Goal: Task Accomplishment & Management: Manage account settings

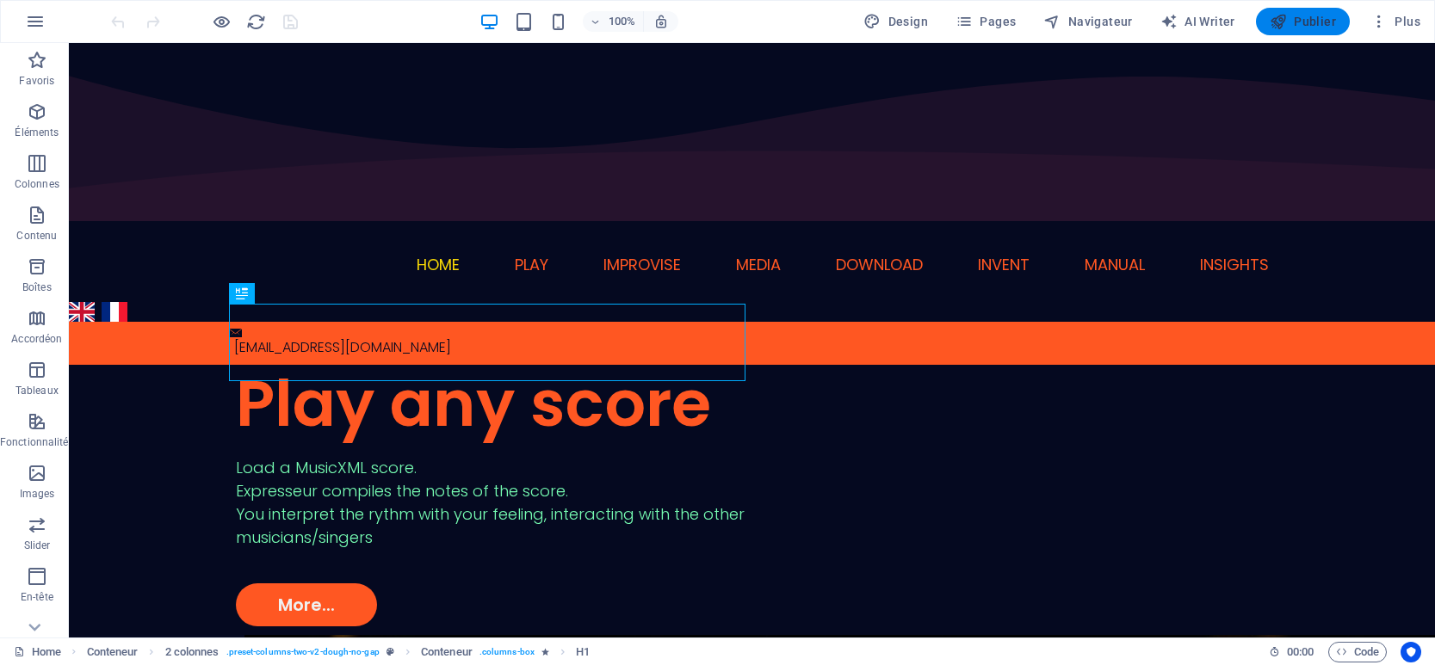
click at [1313, 20] on span "Publier" at bounding box center [1303, 21] width 66 height 17
click at [987, 23] on span "Pages" at bounding box center [985, 21] width 60 height 17
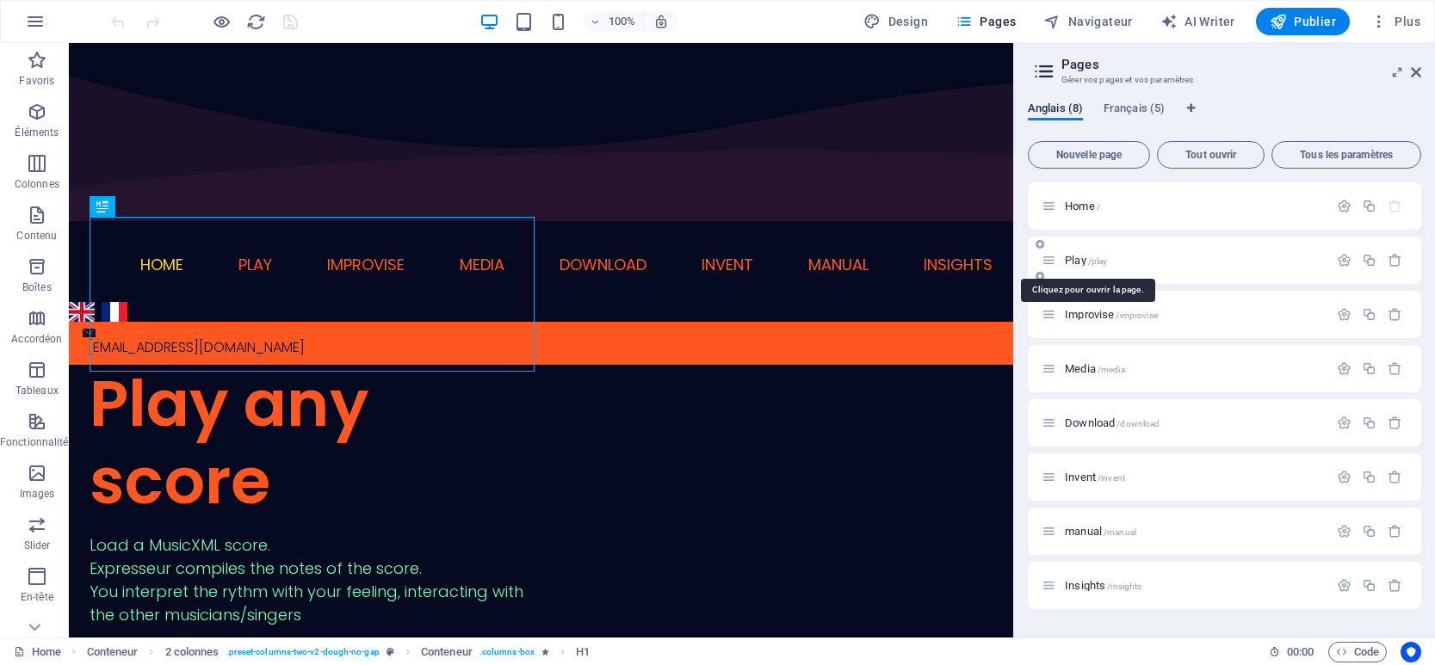
click at [1093, 260] on span "/play" at bounding box center [1098, 261] width 20 height 9
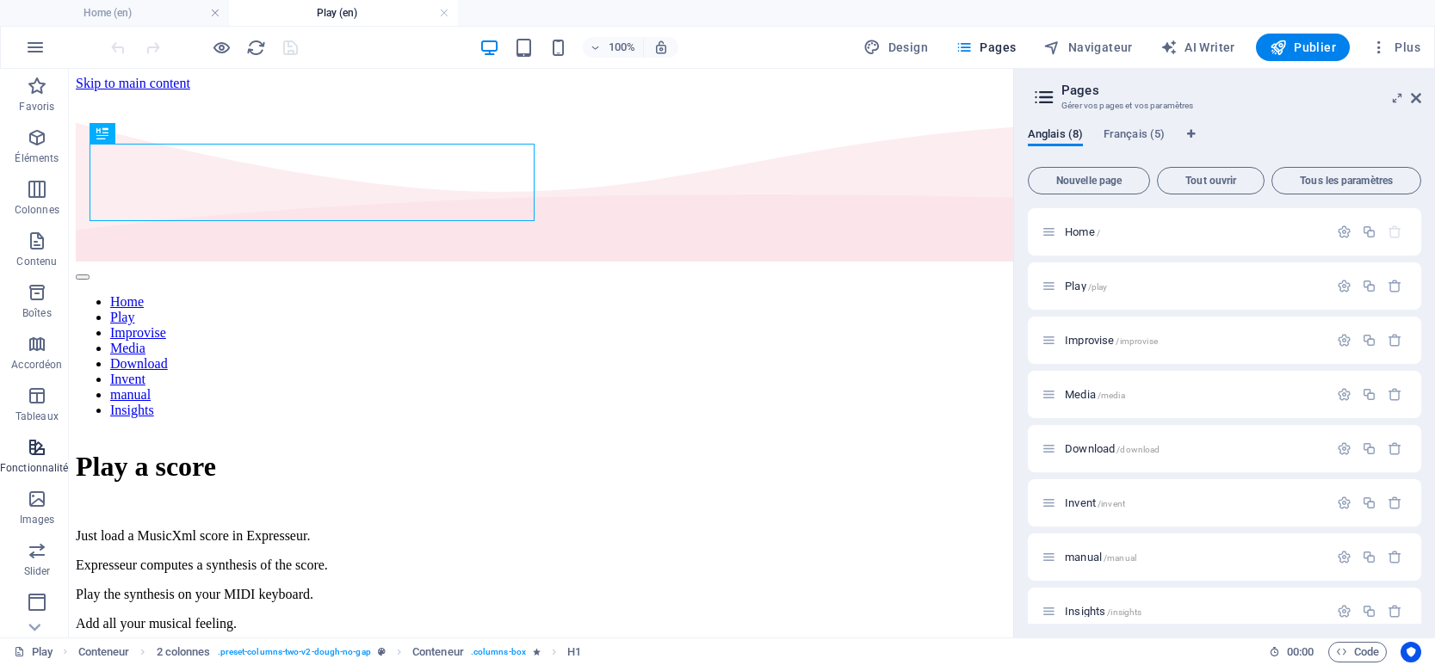
click at [44, 461] on p "Fonctionnalités" at bounding box center [37, 468] width 74 height 14
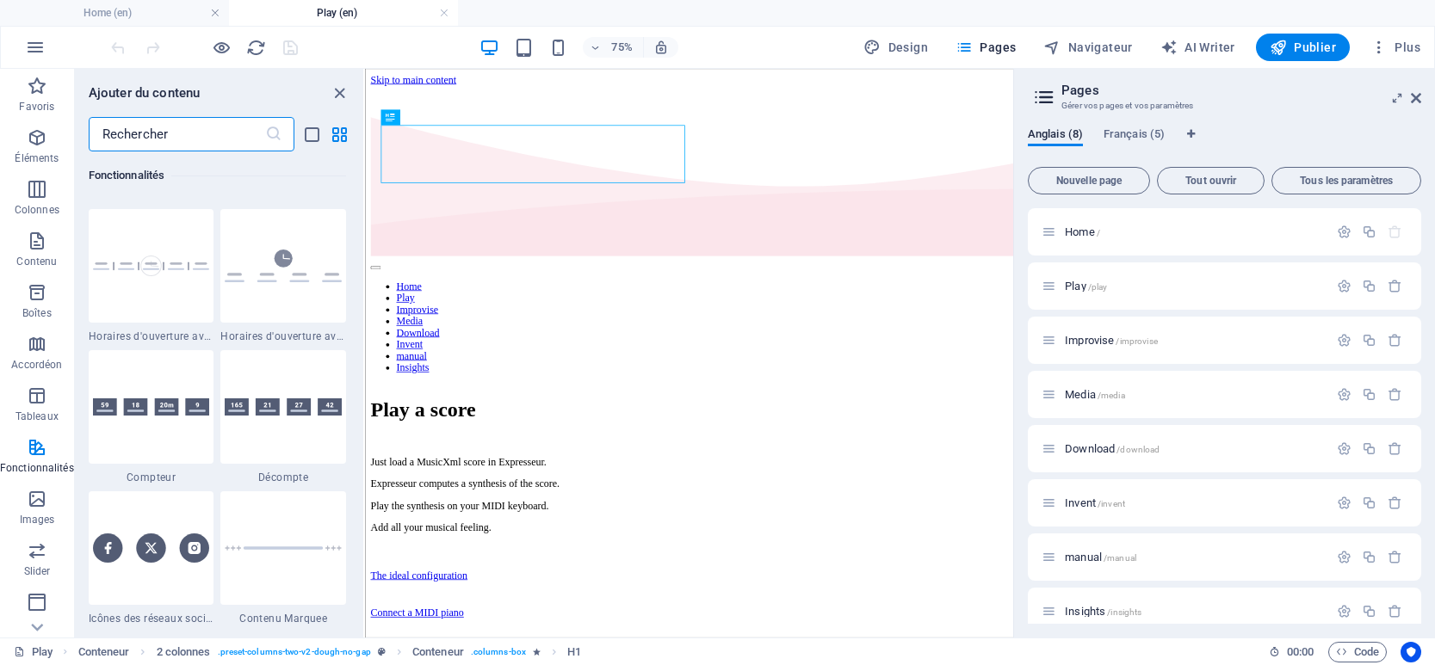
scroll to position [7828, 0]
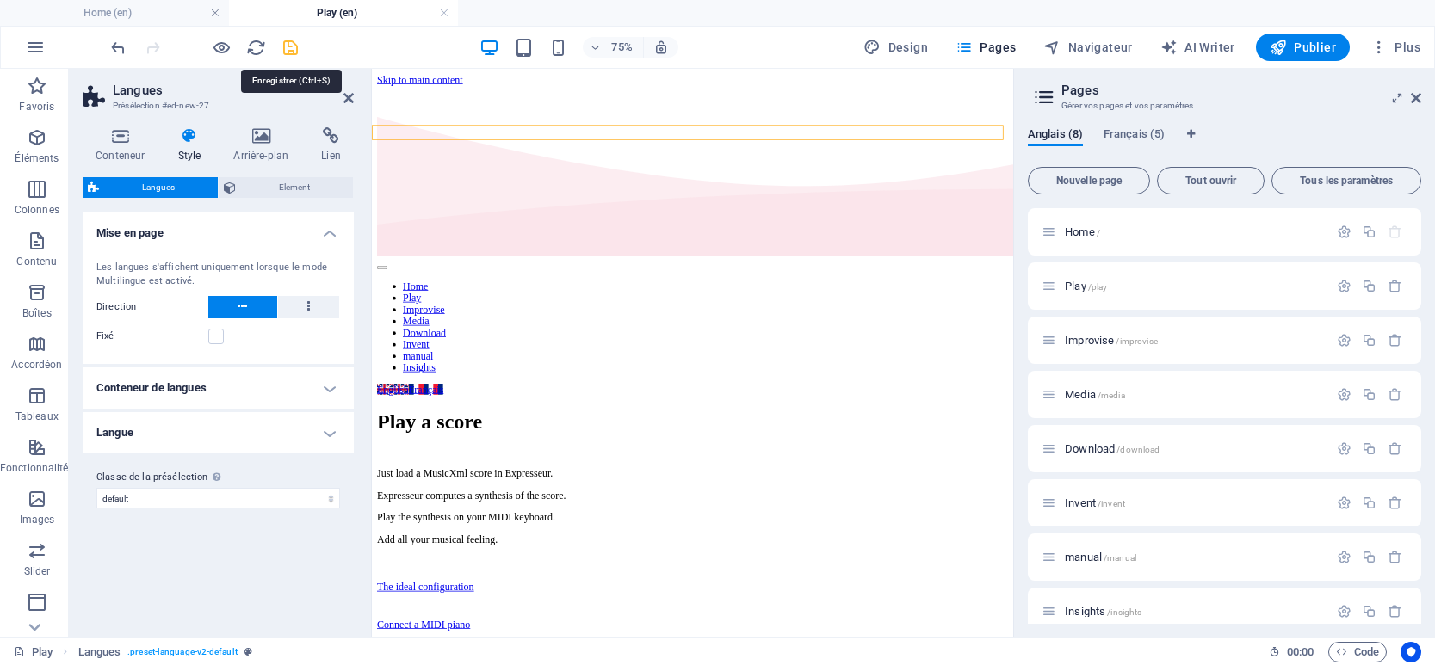
click at [290, 41] on icon "save" at bounding box center [291, 48] width 20 height 20
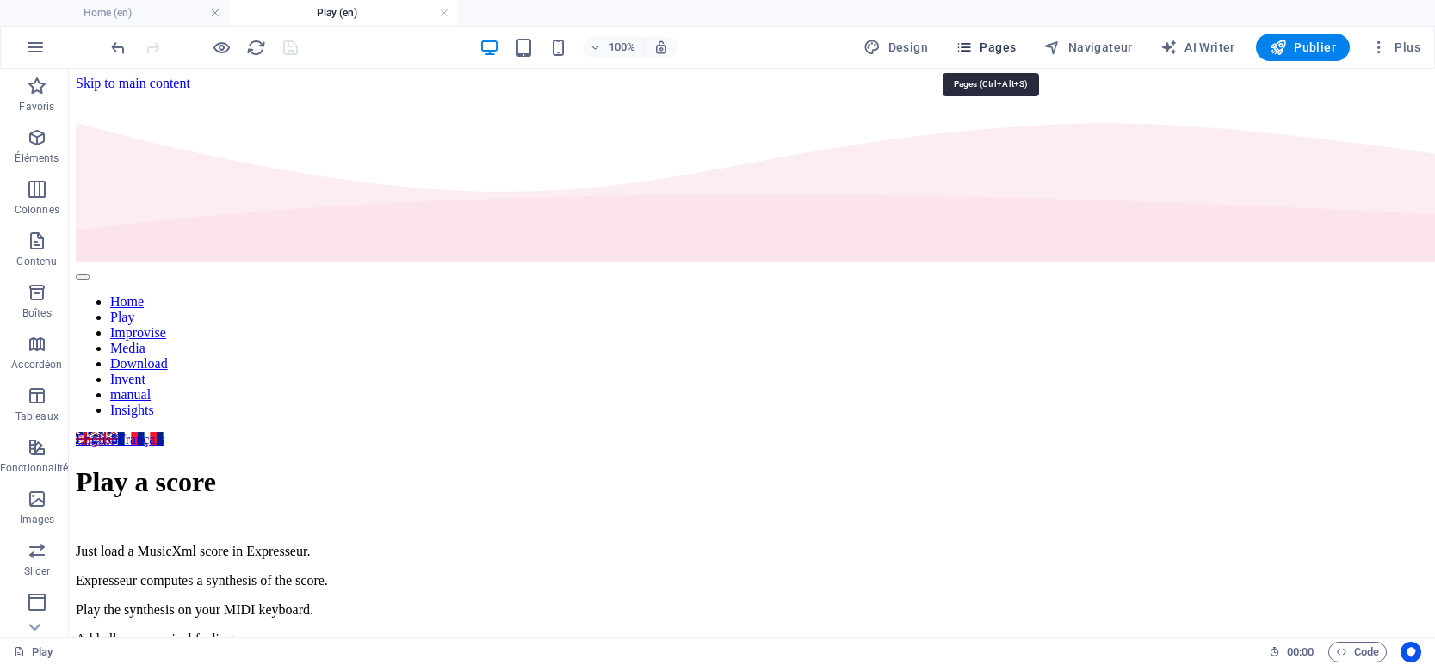
click at [981, 46] on span "Pages" at bounding box center [985, 47] width 60 height 17
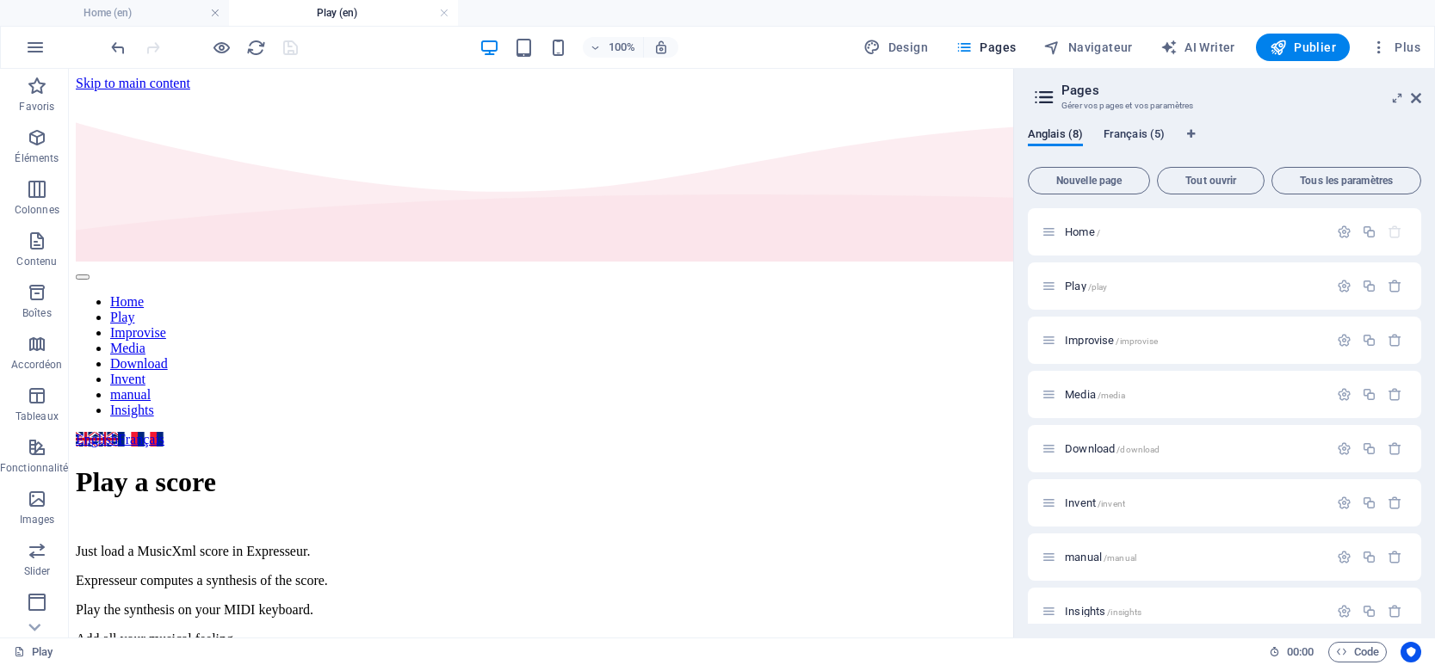
click at [1138, 133] on span "Français (5)" at bounding box center [1133, 136] width 61 height 24
click at [1093, 286] on span "/play" at bounding box center [1098, 286] width 20 height 9
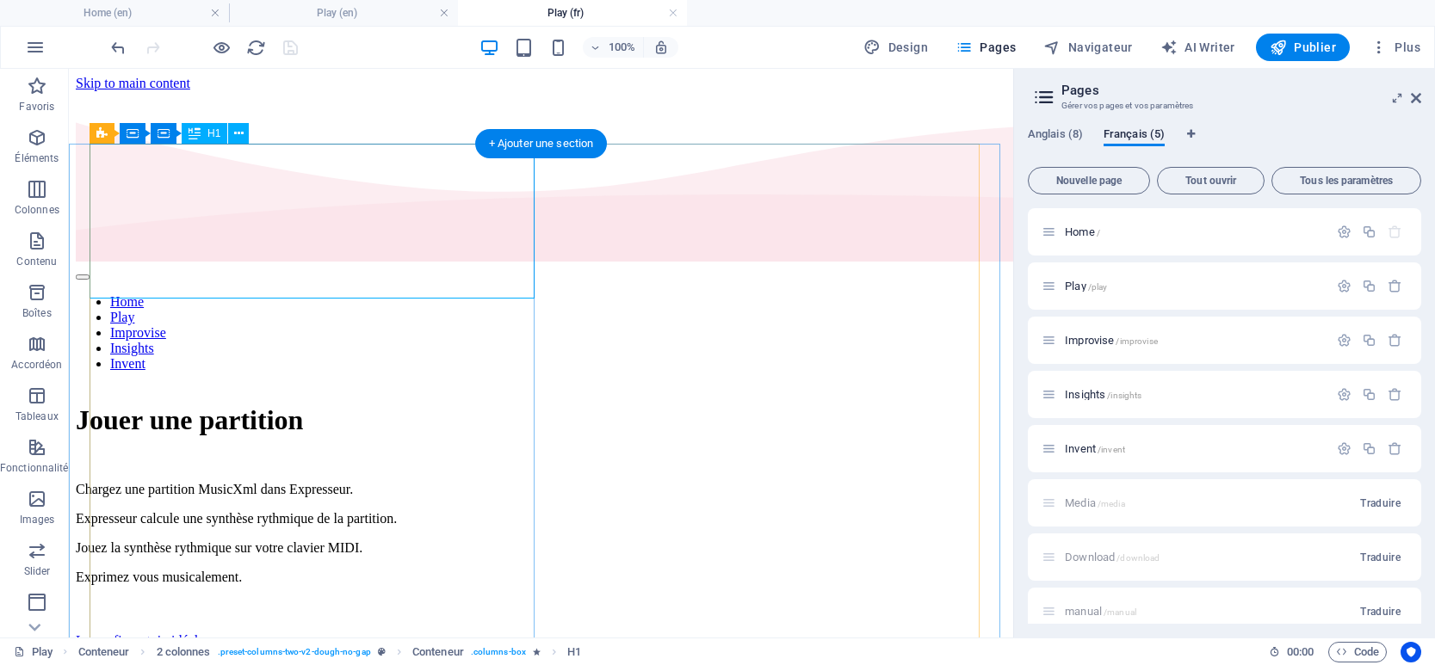
scroll to position [0, 0]
click at [38, 442] on icon "button" at bounding box center [37, 447] width 21 height 21
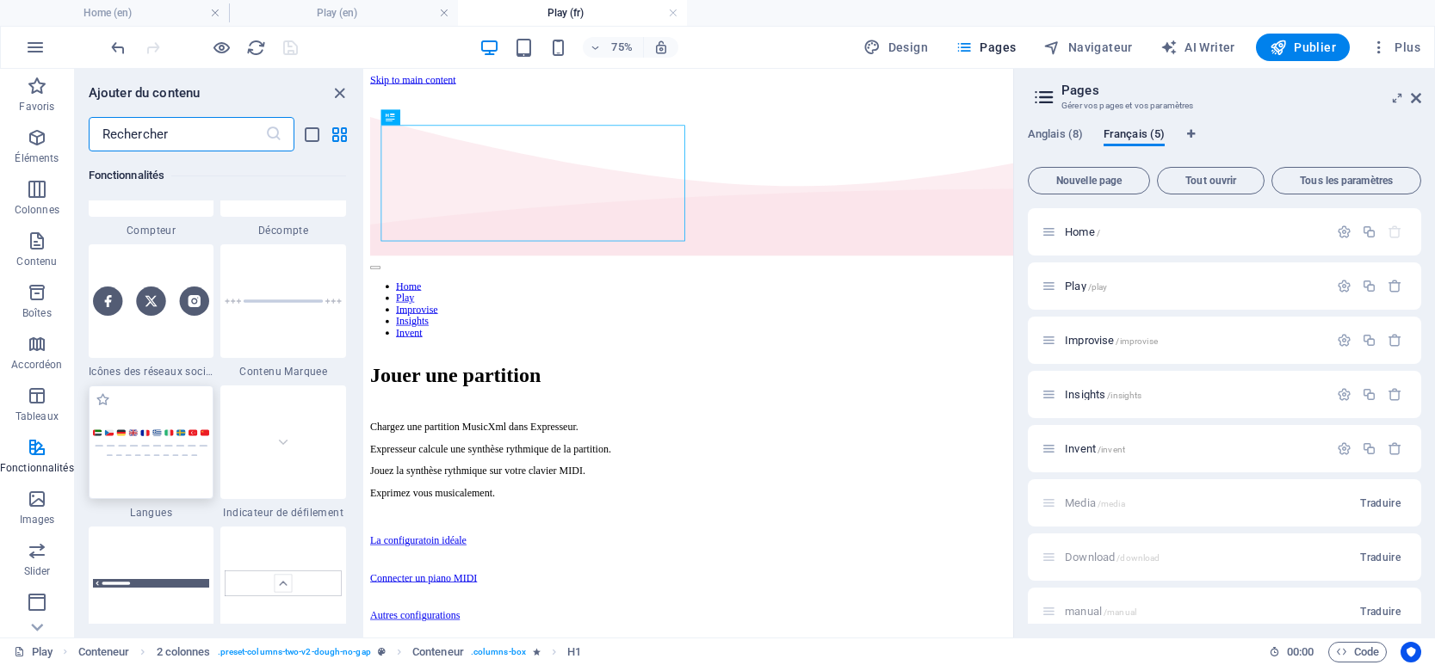
scroll to position [7828, 0]
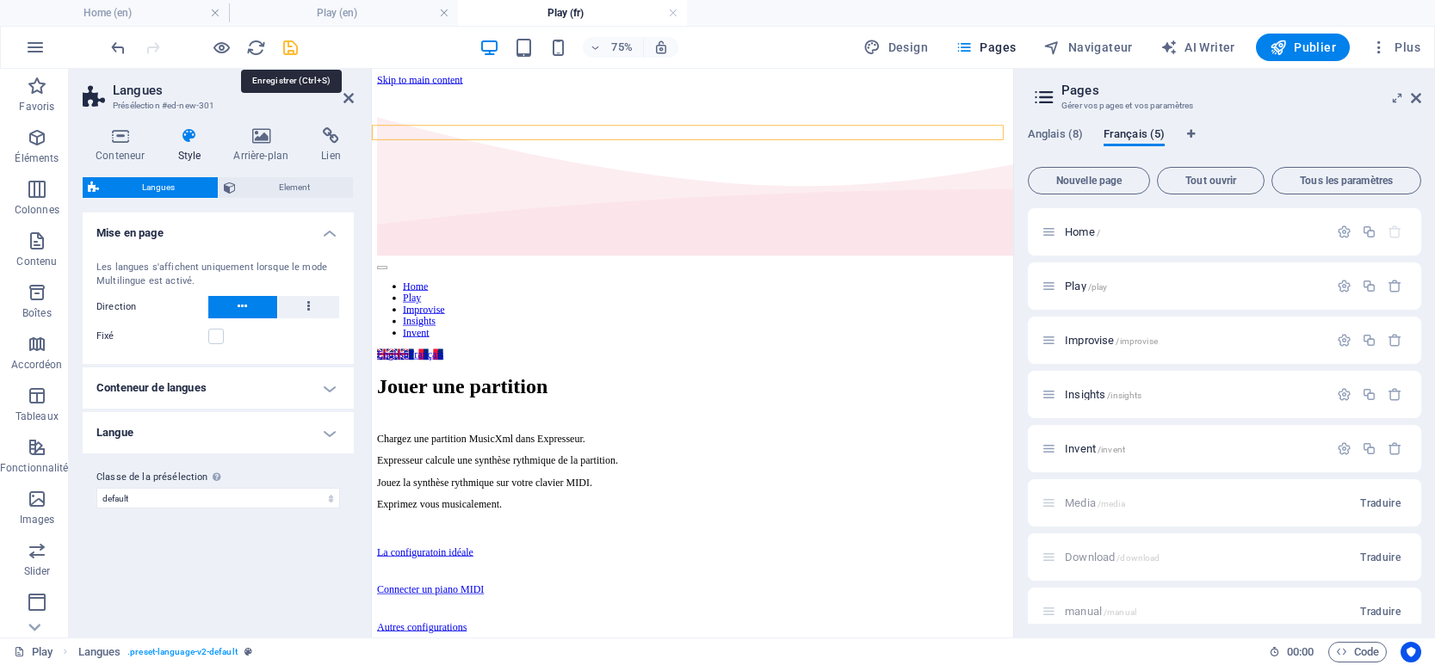
click at [285, 46] on icon "save" at bounding box center [291, 48] width 20 height 20
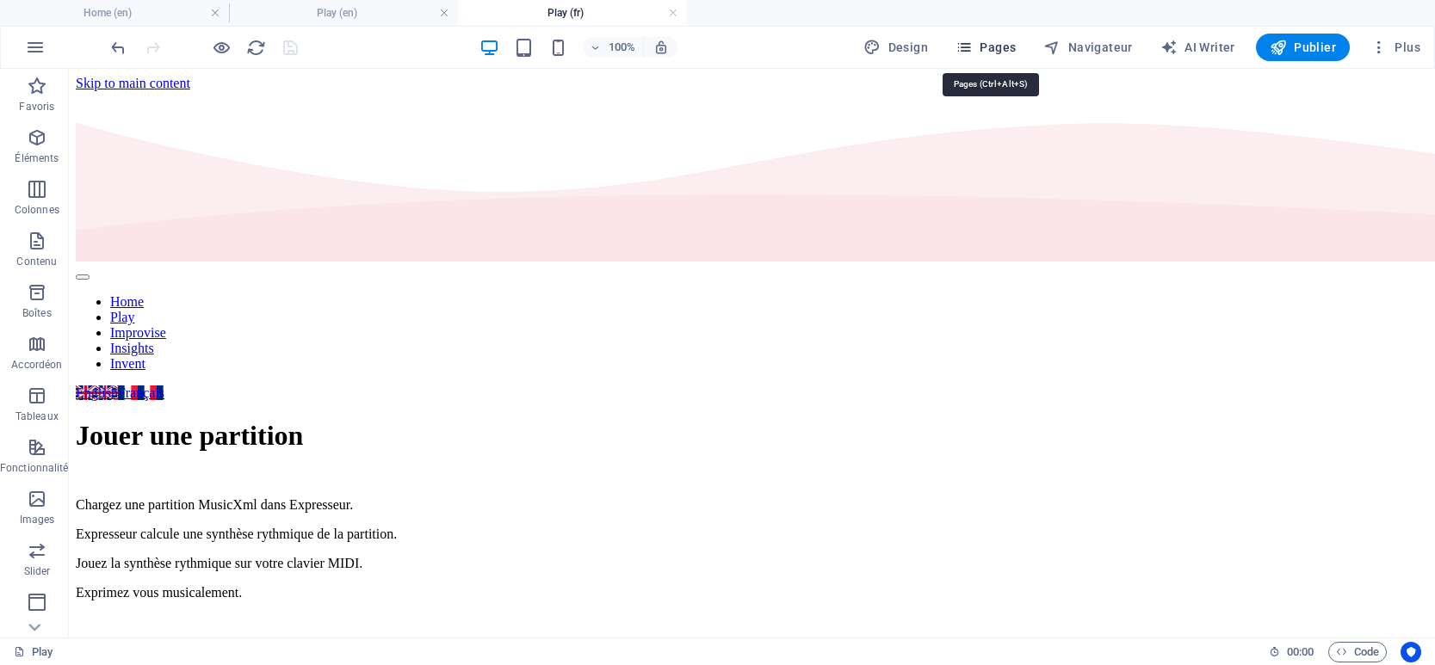
click at [988, 46] on span "Pages" at bounding box center [985, 47] width 60 height 17
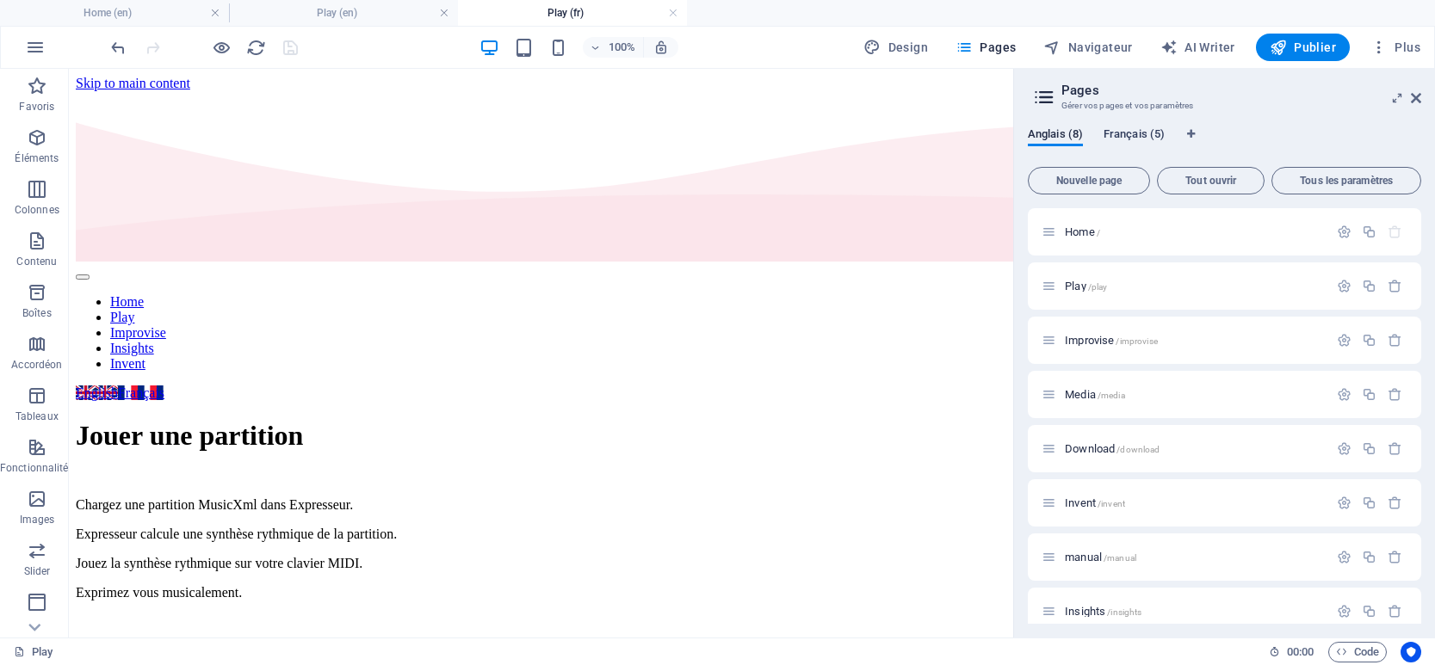
click at [1139, 139] on span "Français (5)" at bounding box center [1133, 136] width 61 height 24
click at [1086, 345] on span "Improvise /improvise" at bounding box center [1111, 340] width 93 height 13
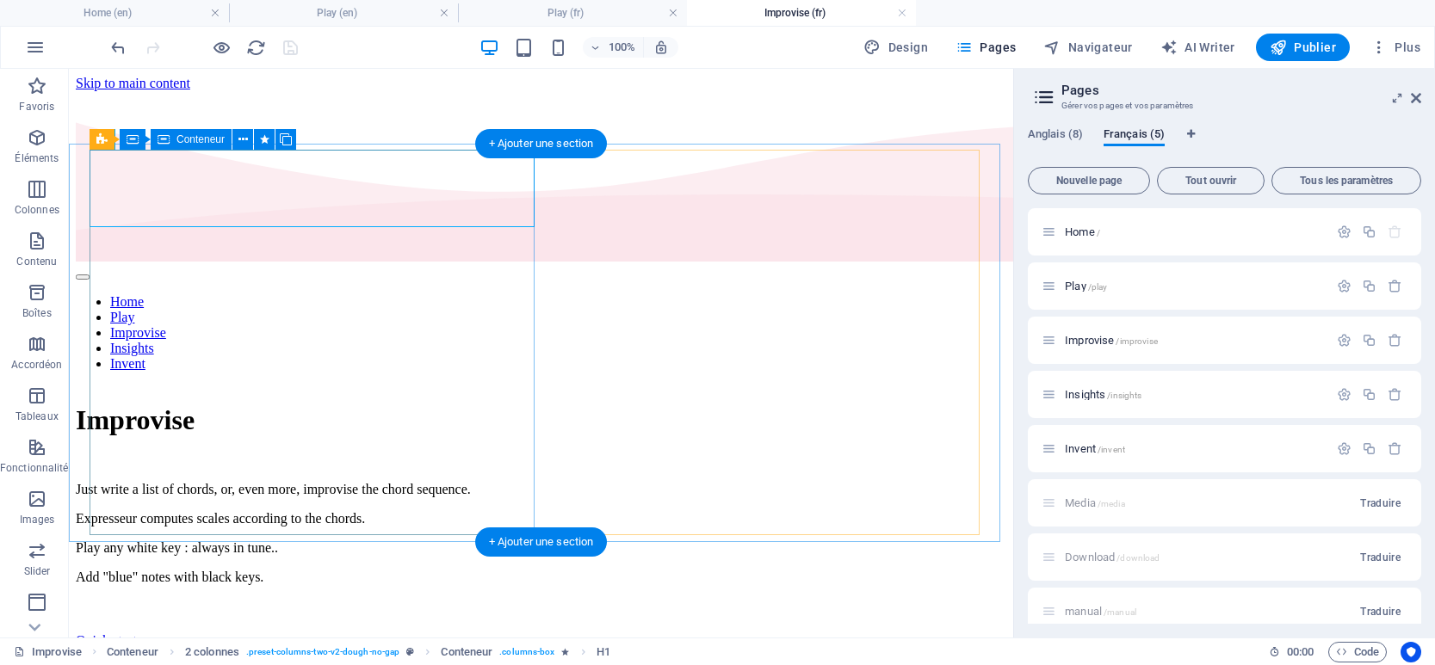
scroll to position [0, 0]
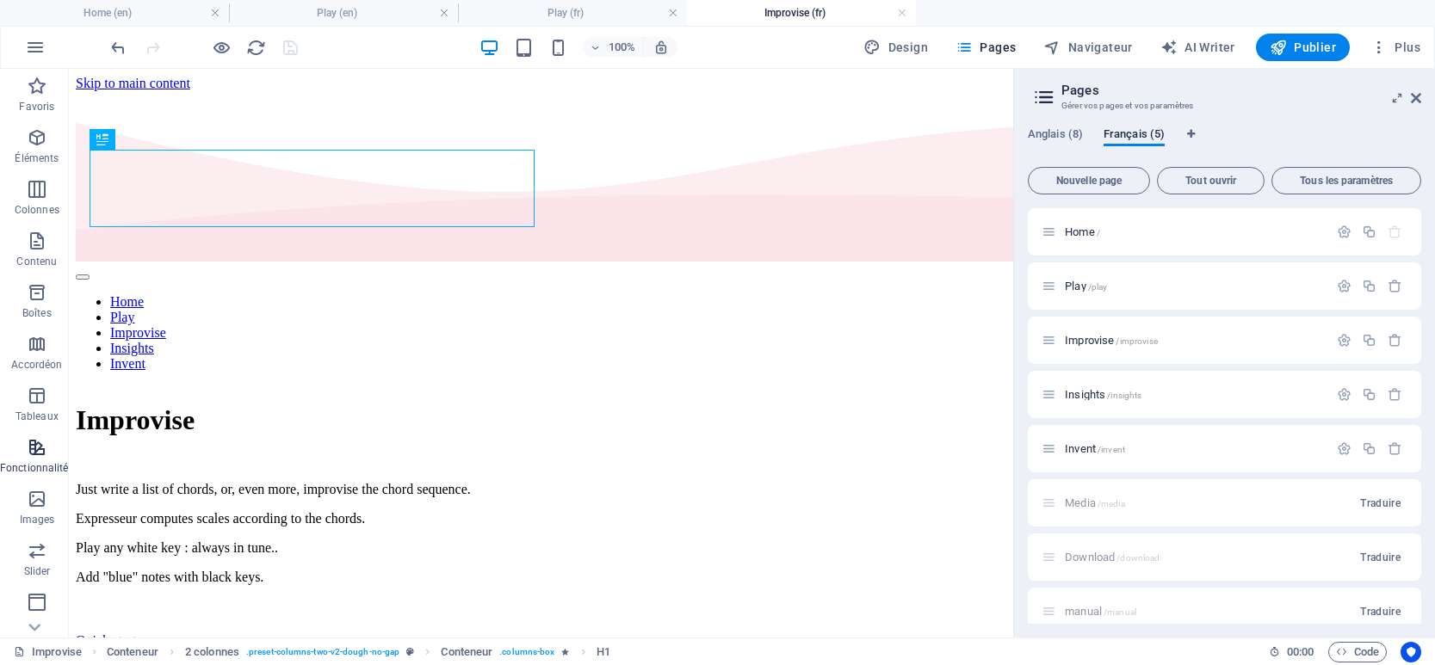
click at [35, 453] on icon "button" at bounding box center [37, 447] width 21 height 21
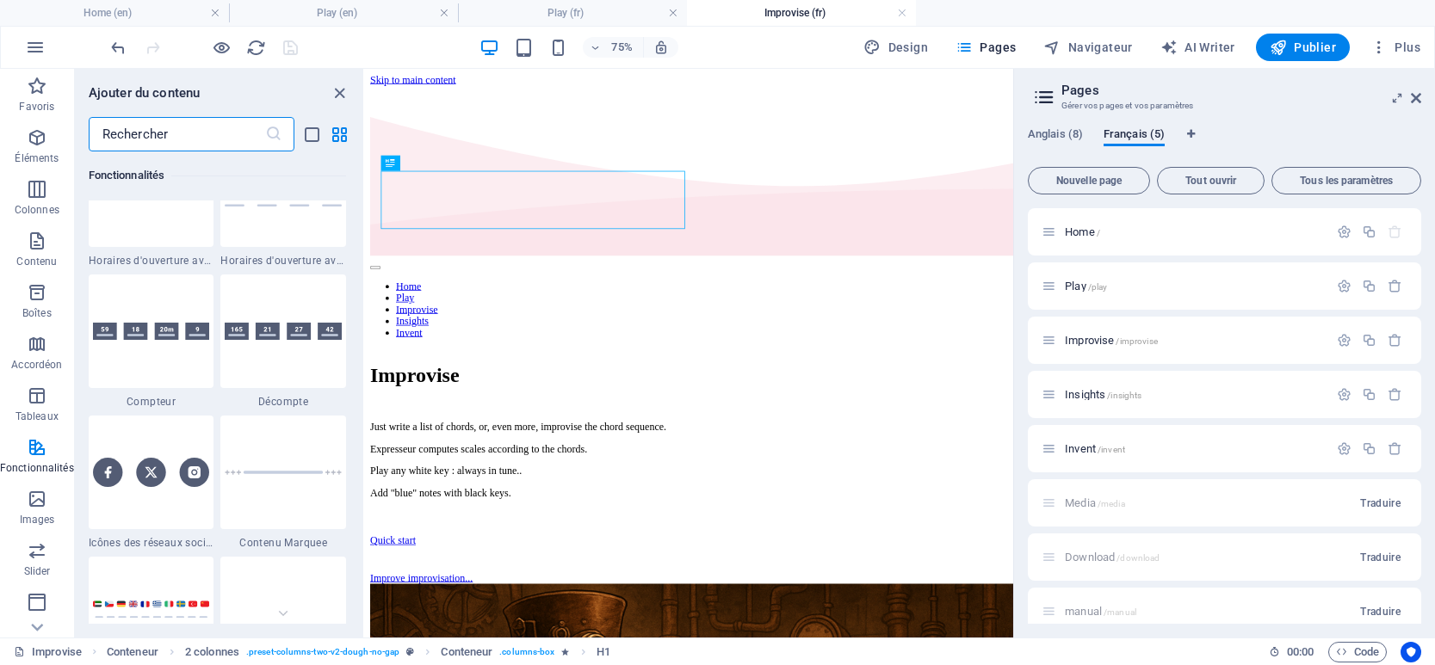
scroll to position [7742, 0]
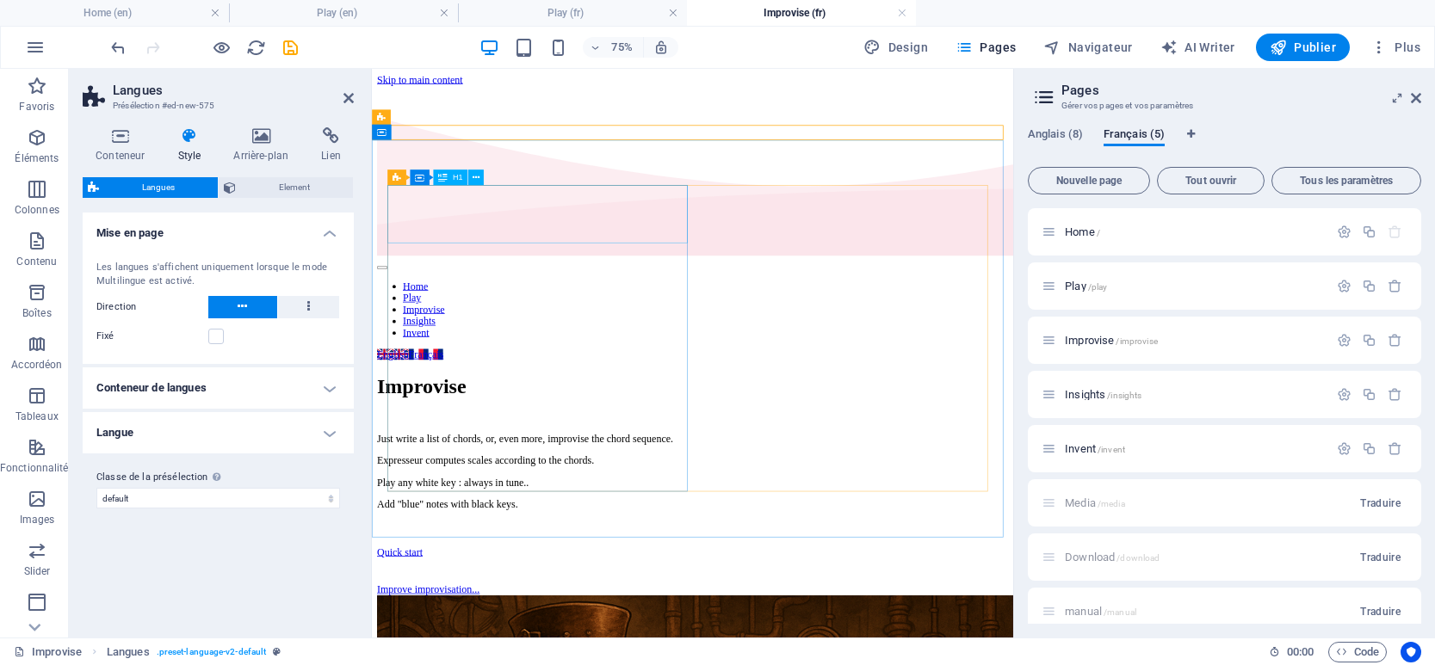
click at [597, 477] on div "Improvise" at bounding box center [799, 493] width 841 height 32
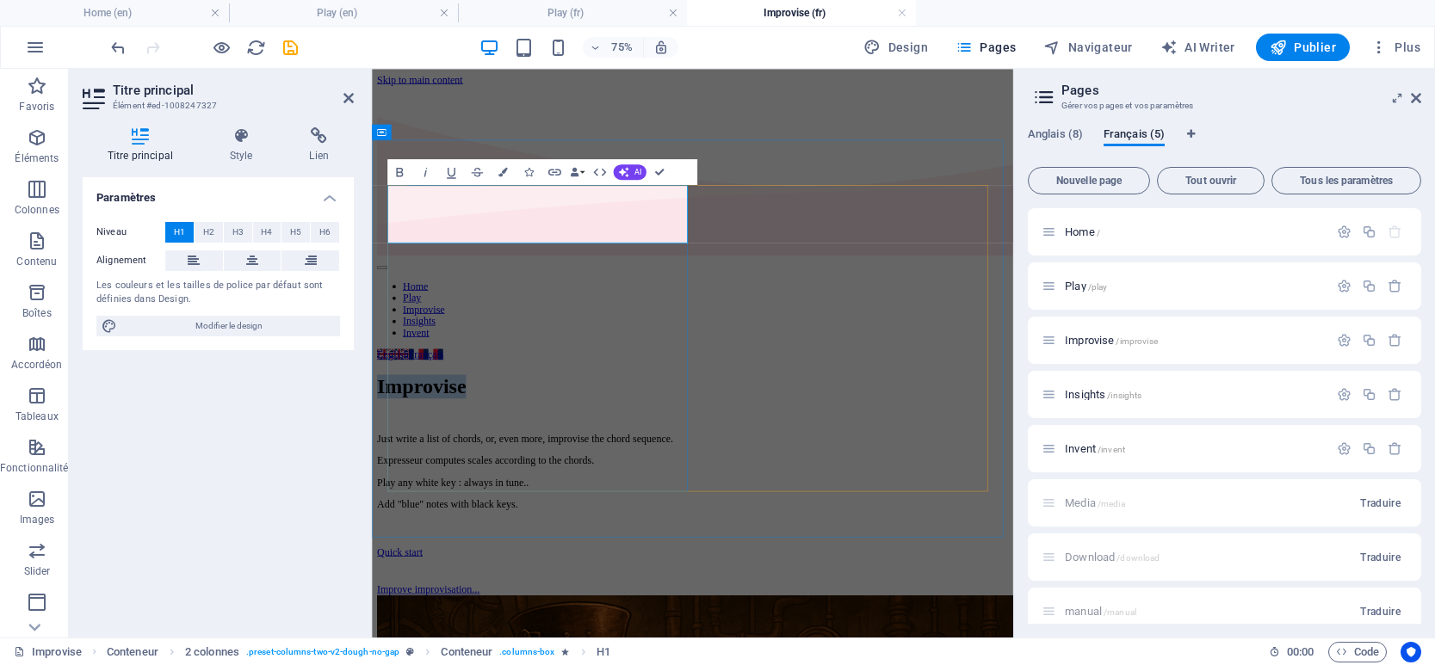
click at [708, 477] on h1 "Improvise" at bounding box center [799, 493] width 841 height 32
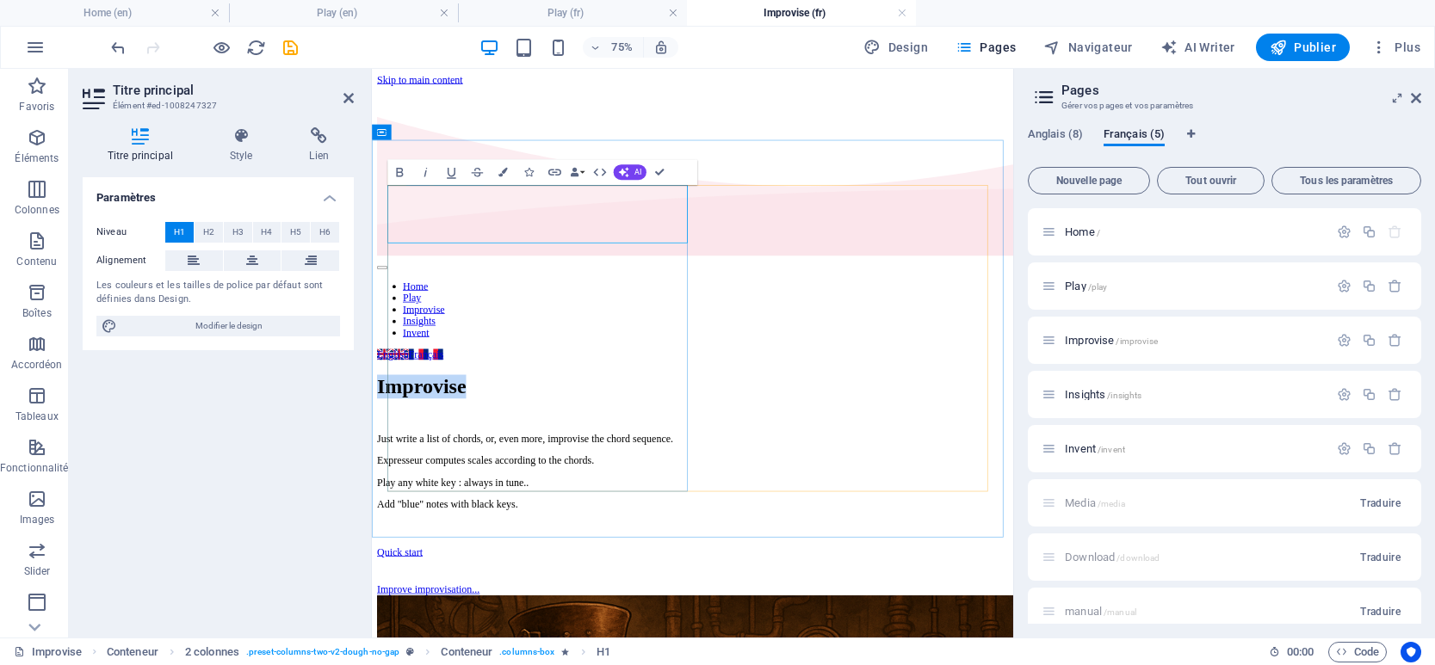
click at [718, 477] on h1 "Improvise" at bounding box center [799, 493] width 841 height 32
click at [639, 554] on div "Just write a list of chords, or, even more, improvise the chord sequence. Expre…" at bounding box center [799, 605] width 841 height 103
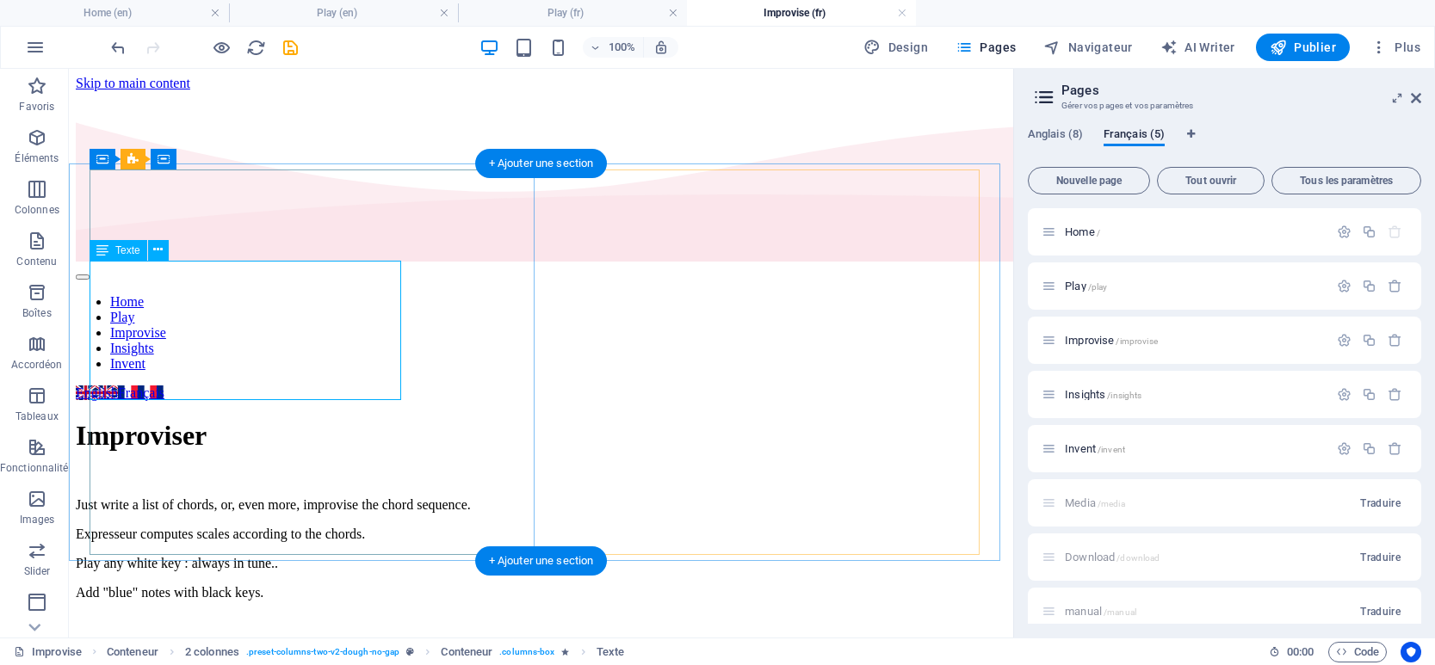
click at [321, 498] on div "Just write a list of chords, or, even more, improvise the chord sequence. Expre…" at bounding box center [541, 549] width 930 height 103
click at [320, 498] on div "Just write a list of chords, or, even more, improvise the chord sequence. Expre…" at bounding box center [541, 549] width 930 height 103
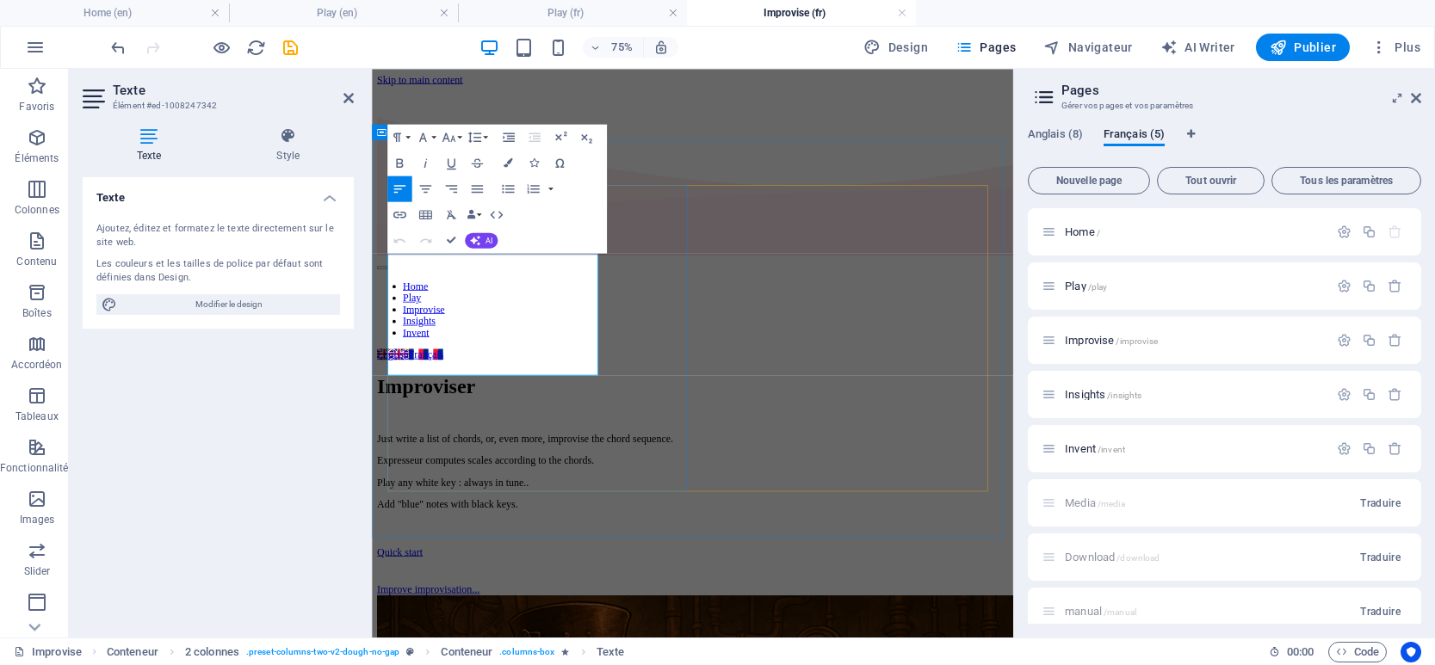
click at [447, 584] on p "Expresseur computes scales according to the chords." at bounding box center [799, 591] width 841 height 15
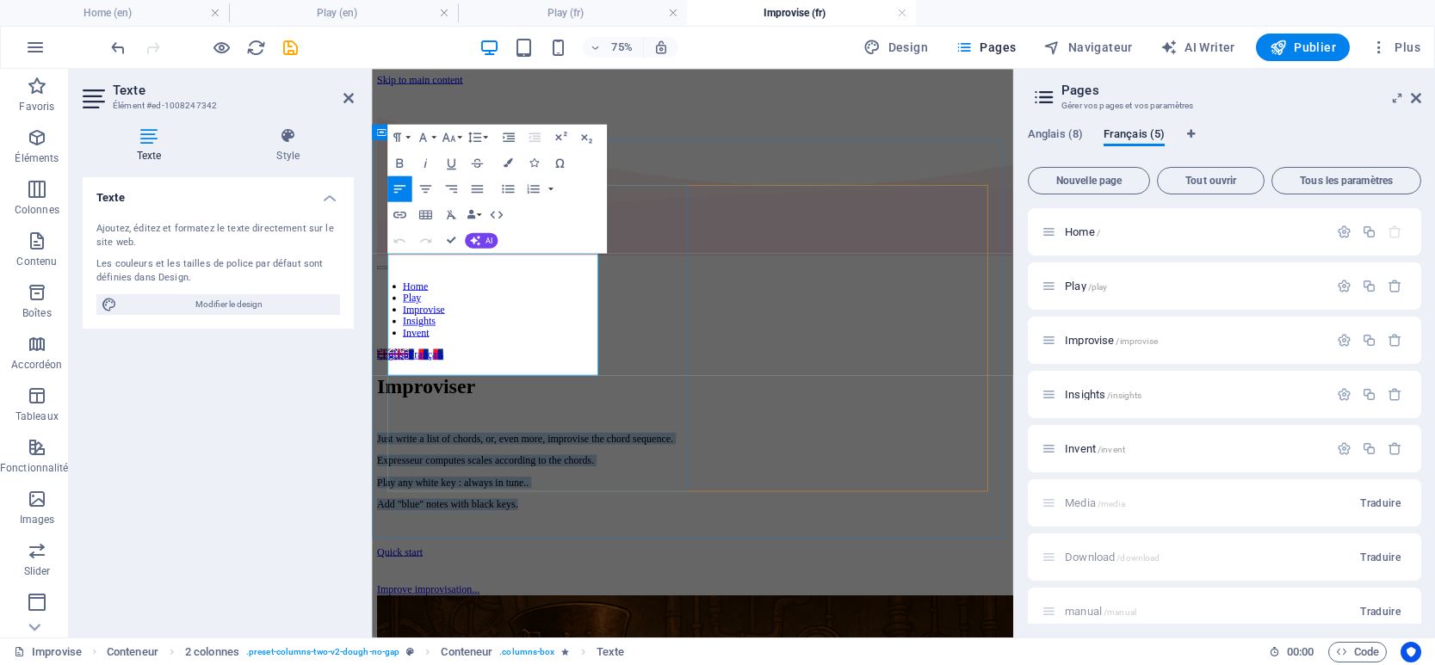
copy div "Just write a list of chords, or, even more, improvise the chord sequence. Expre…"
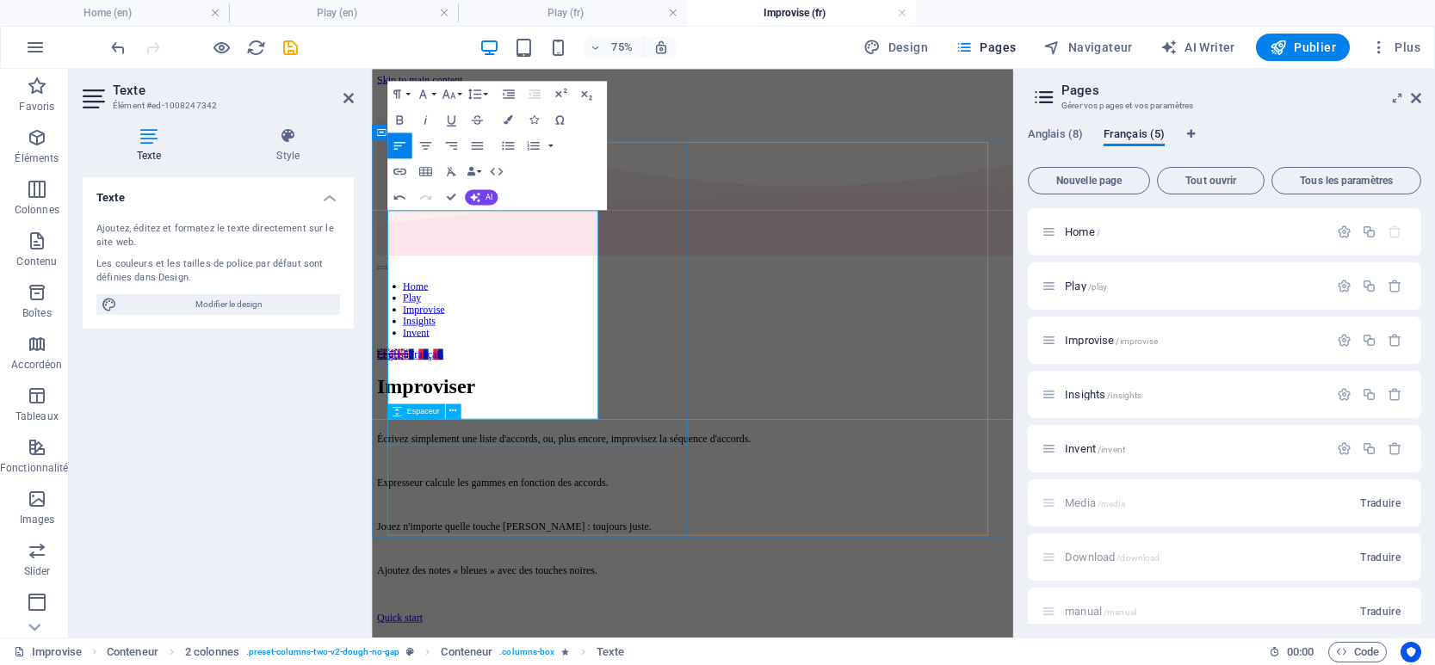
scroll to position [4036, 2]
click at [501, 584] on p at bounding box center [799, 591] width 841 height 15
click at [524, 584] on p at bounding box center [799, 591] width 841 height 15
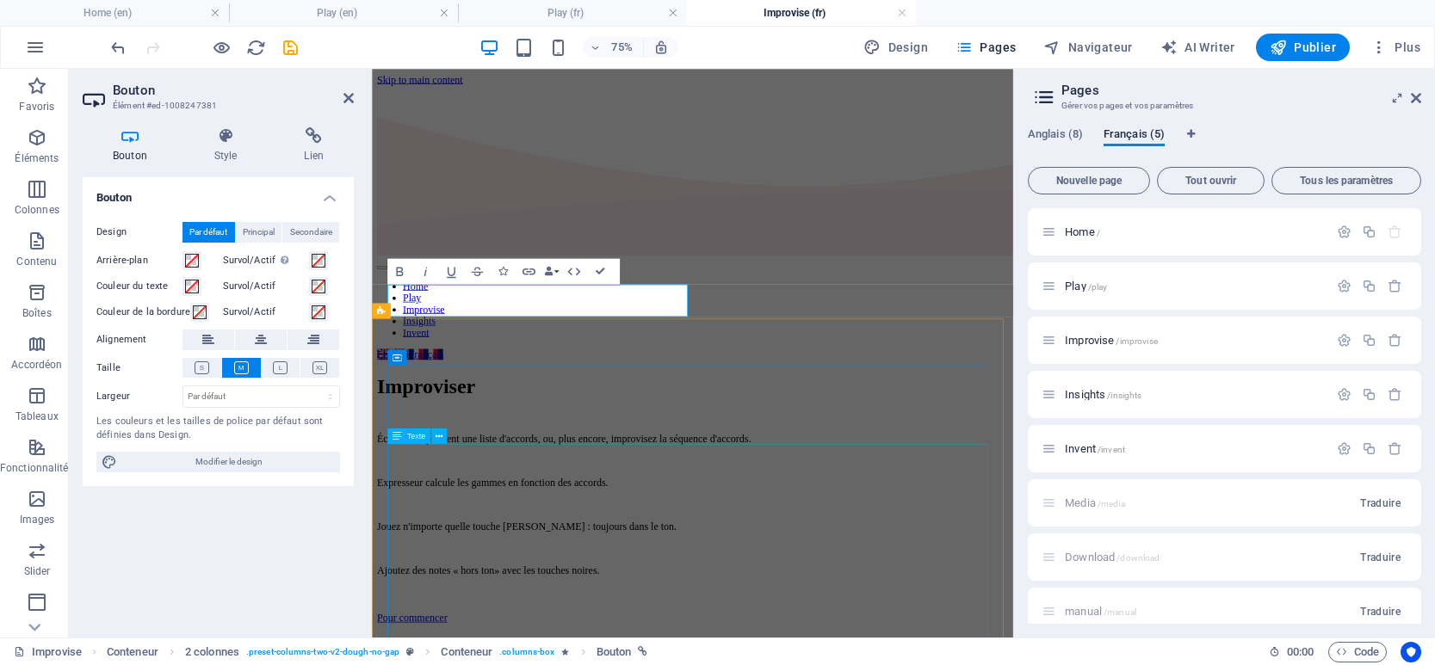
scroll to position [292, 0]
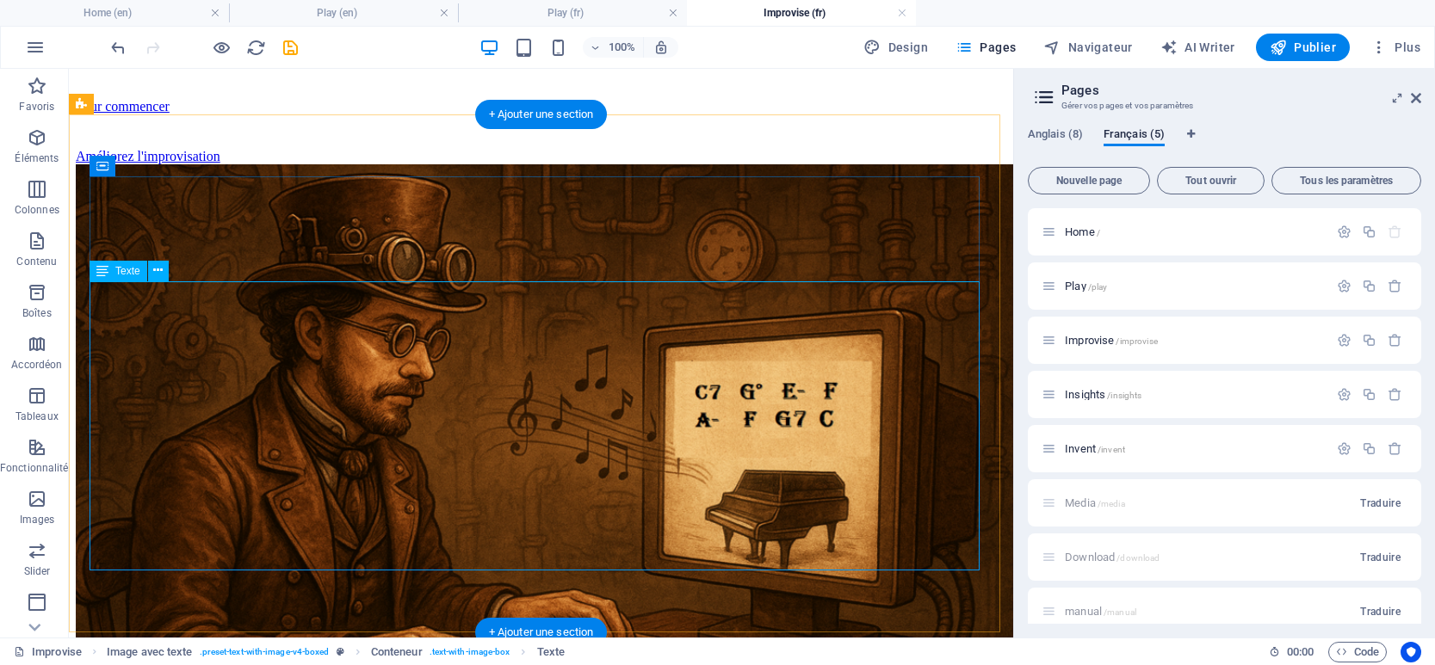
scroll to position [722, 0]
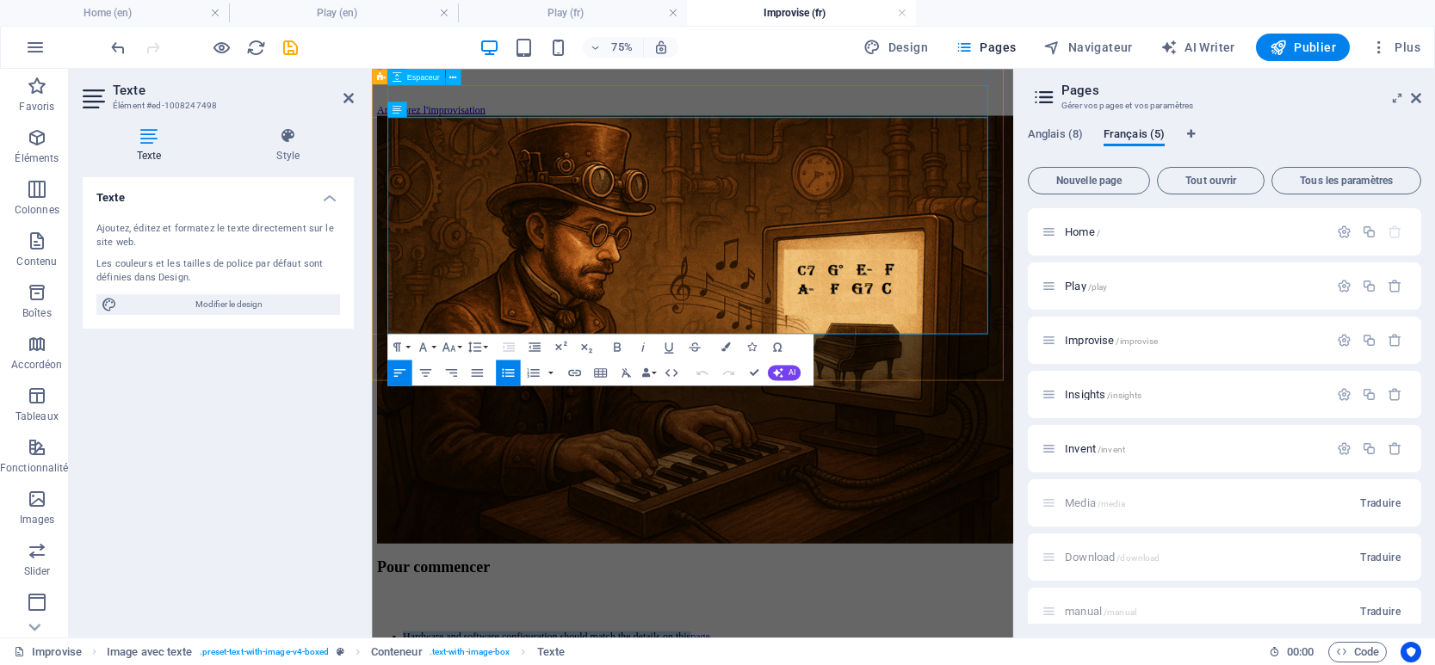
drag, startPoint x: 414, startPoint y: 139, endPoint x: 949, endPoint y: 123, distance: 534.7
copy li "Hardware and software configuration should match the details on this"
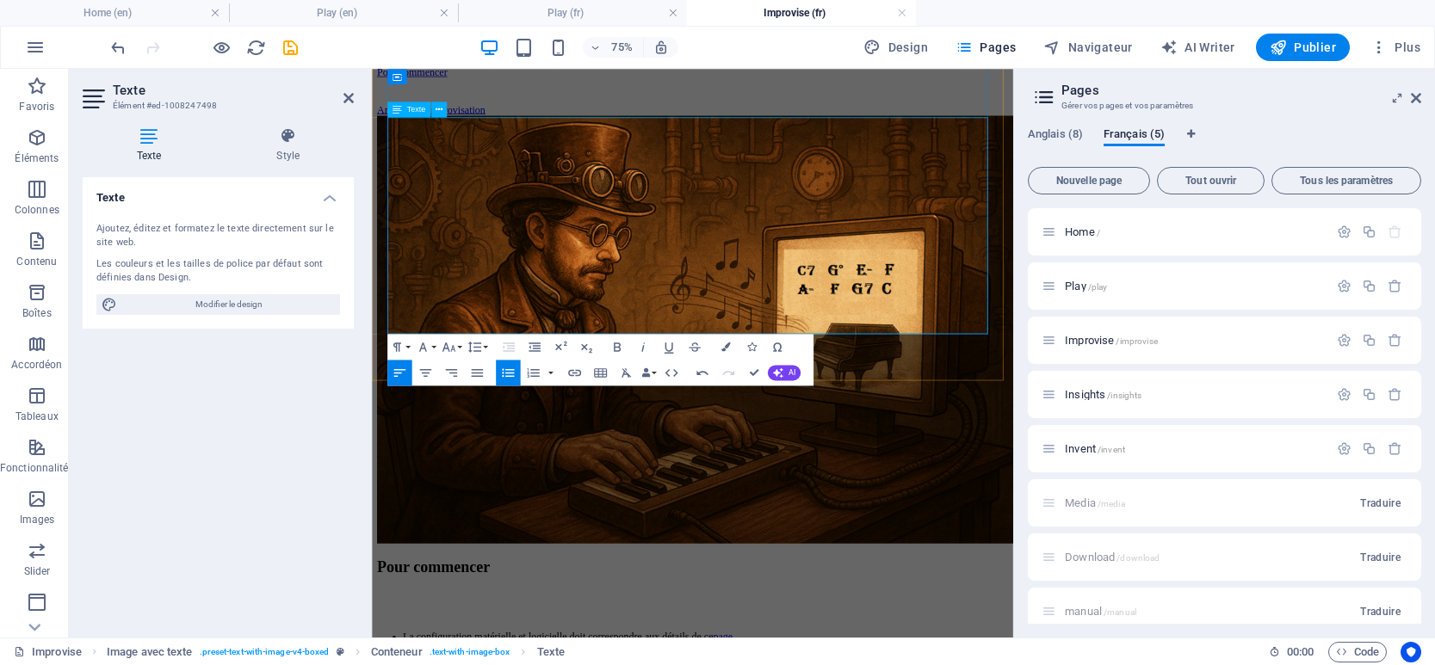
drag, startPoint x: 456, startPoint y: 263, endPoint x: 531, endPoint y: 261, distance: 74.9
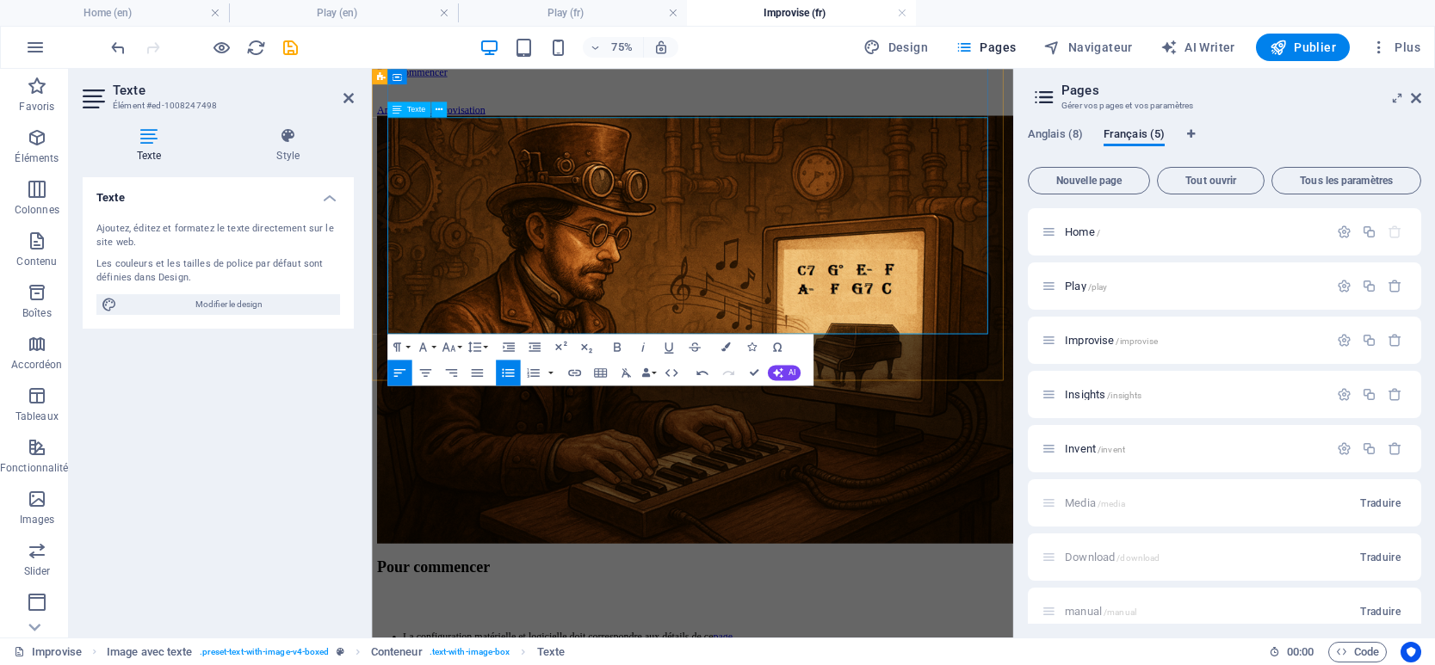
drag, startPoint x: 439, startPoint y: 338, endPoint x: 990, endPoint y: 338, distance: 550.9
copy li "électionnez la touche "accord suivant" pour démarrer le premier accrod"
drag, startPoint x: 435, startPoint y: 409, endPoint x: 820, endPoint y: 411, distance: 385.6
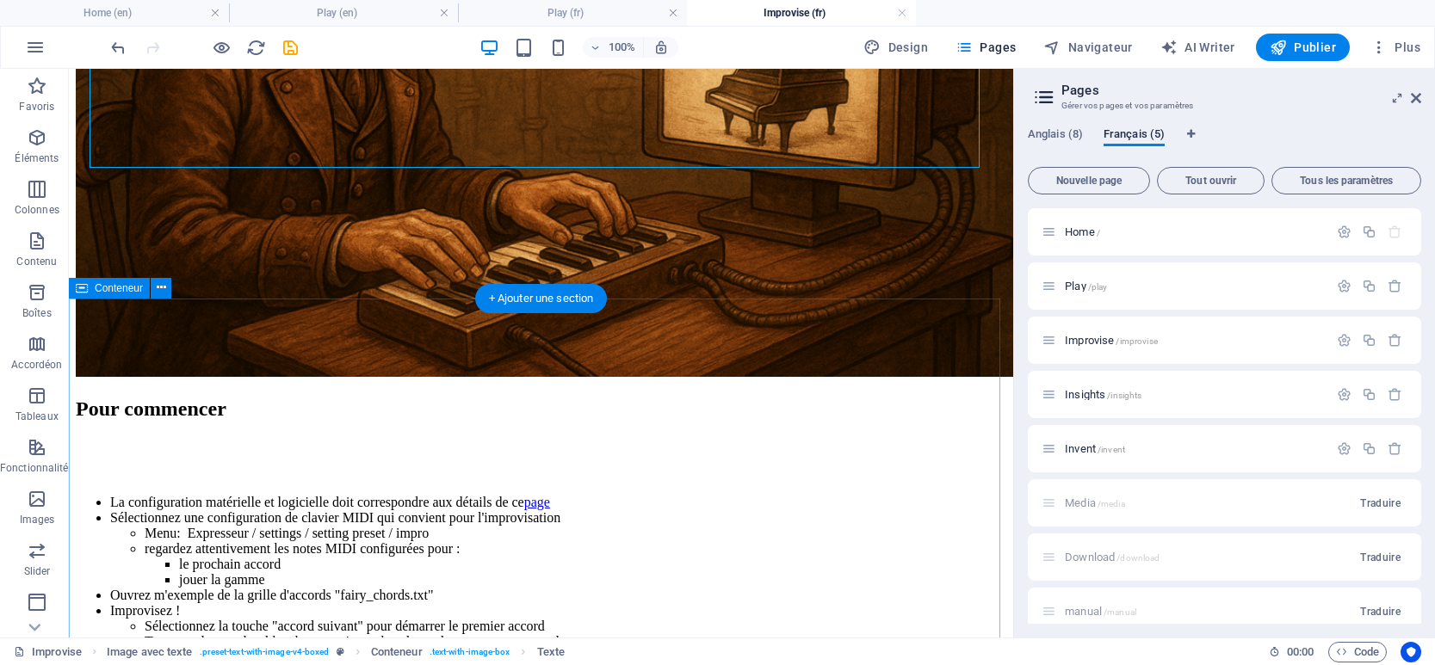
scroll to position [1066, 0]
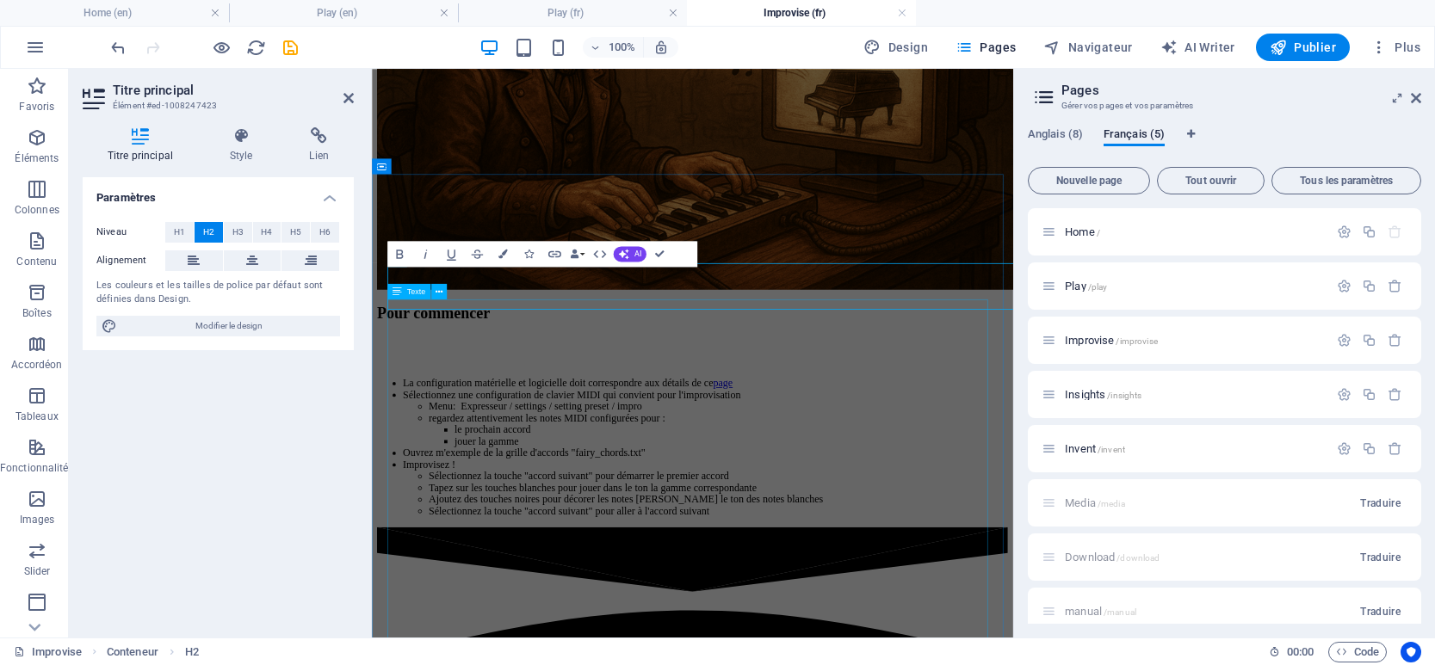
scroll to position [1072, 0]
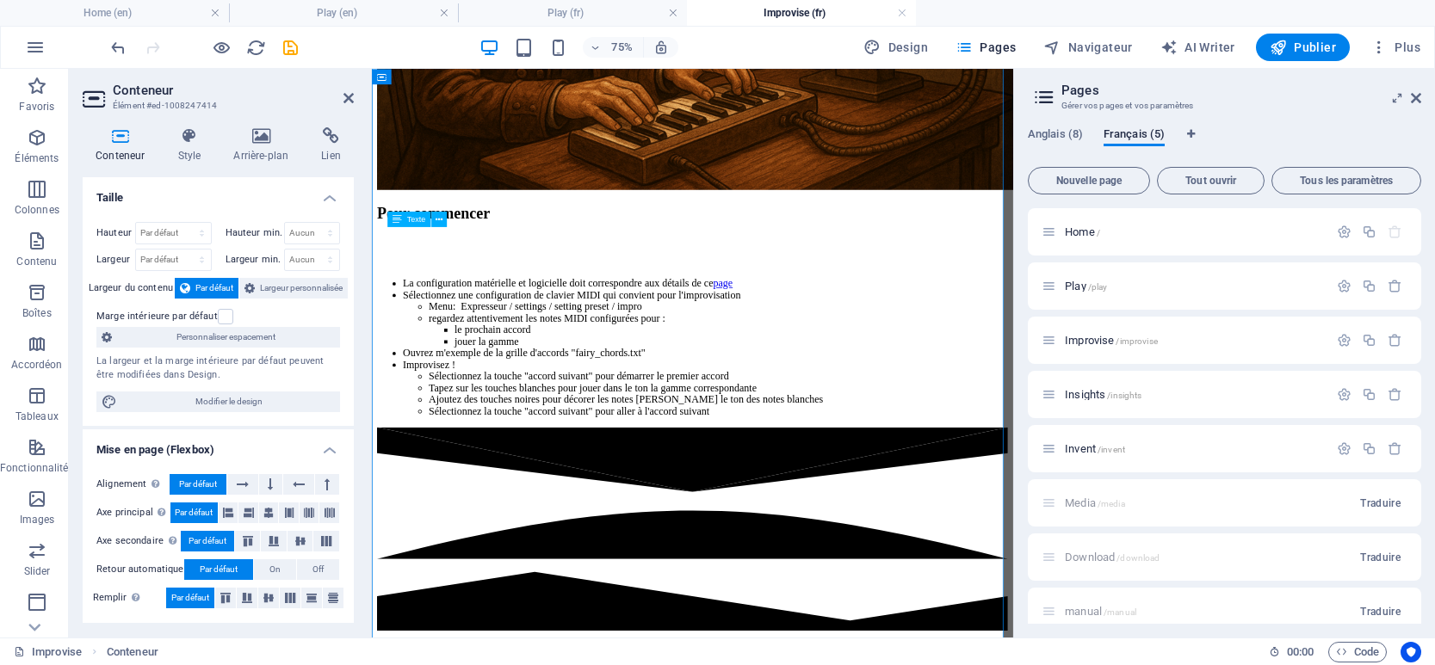
scroll to position [1183, 0]
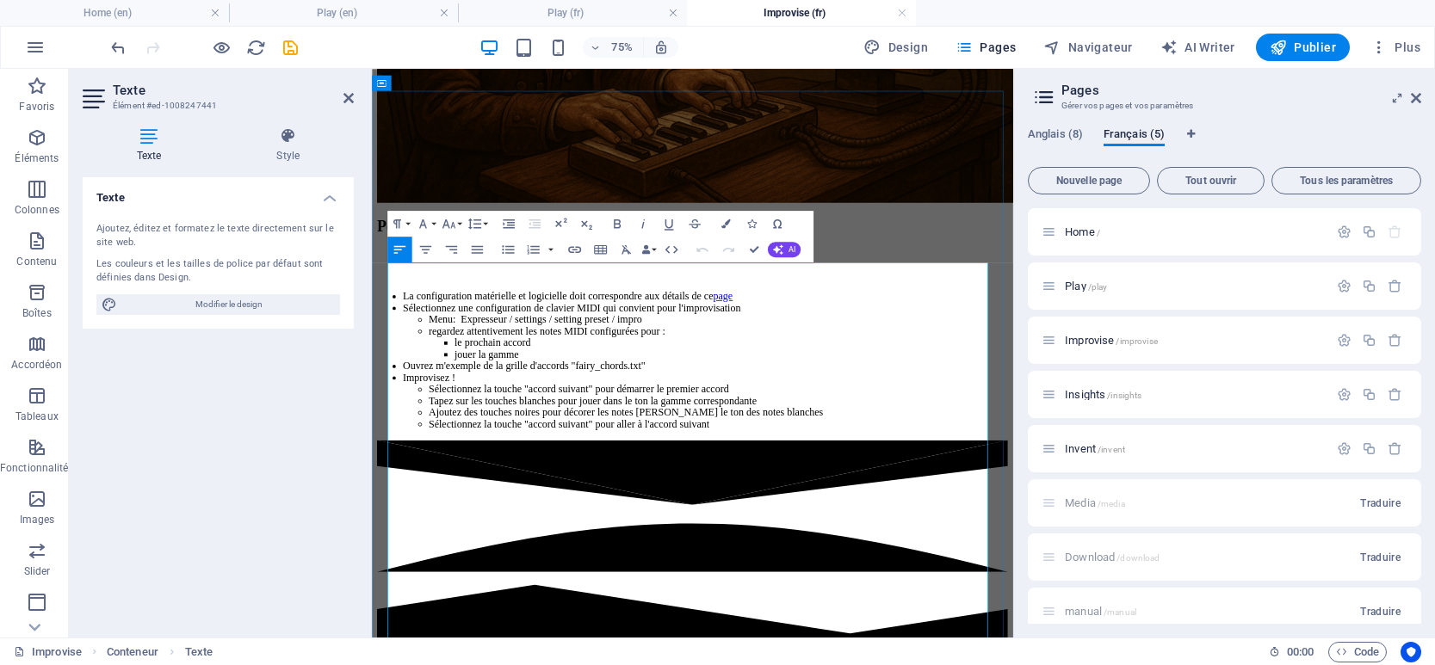
drag, startPoint x: 655, startPoint y: 388, endPoint x: 394, endPoint y: 367, distance: 261.7
copy p "Enhance your ability to grasp where the harmony is leading; suspension, and res…"
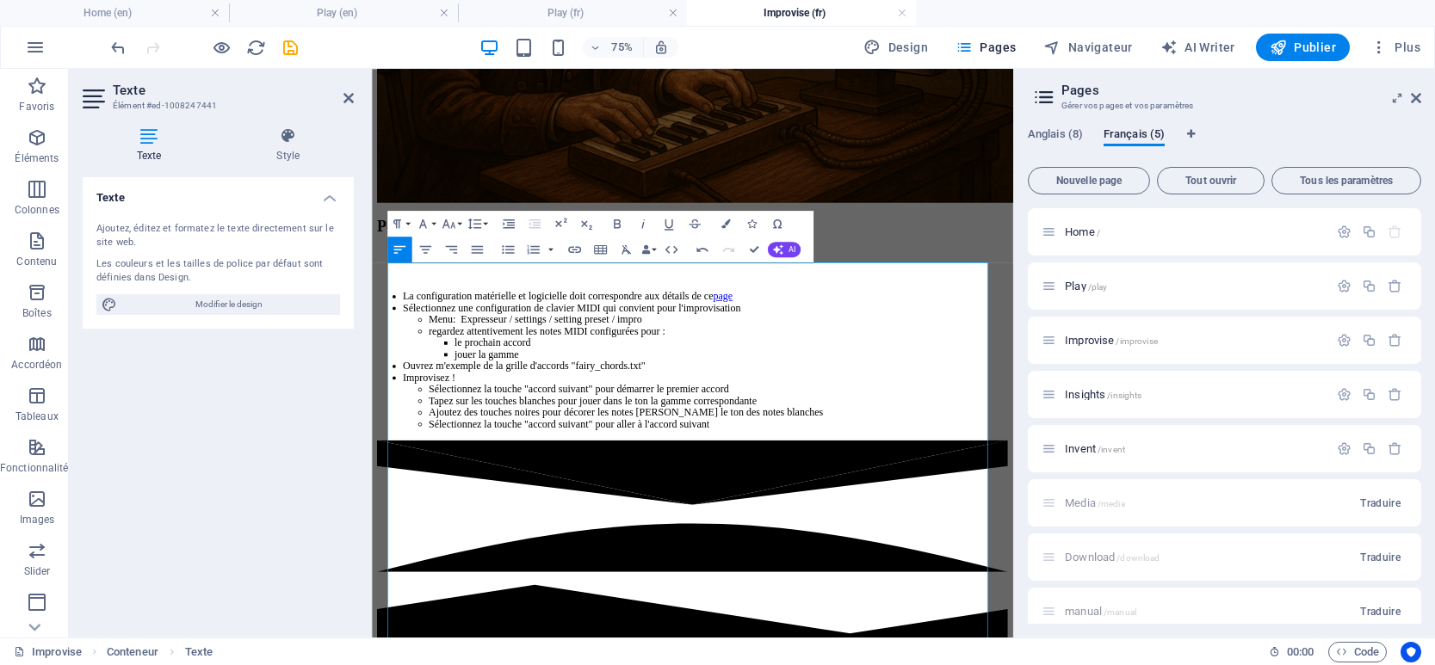
scroll to position [1628, 2]
drag, startPoint x: 397, startPoint y: 432, endPoint x: 707, endPoint y: 438, distance: 309.9
drag, startPoint x: 703, startPoint y: 480, endPoint x: 412, endPoint y: 473, distance: 291.0
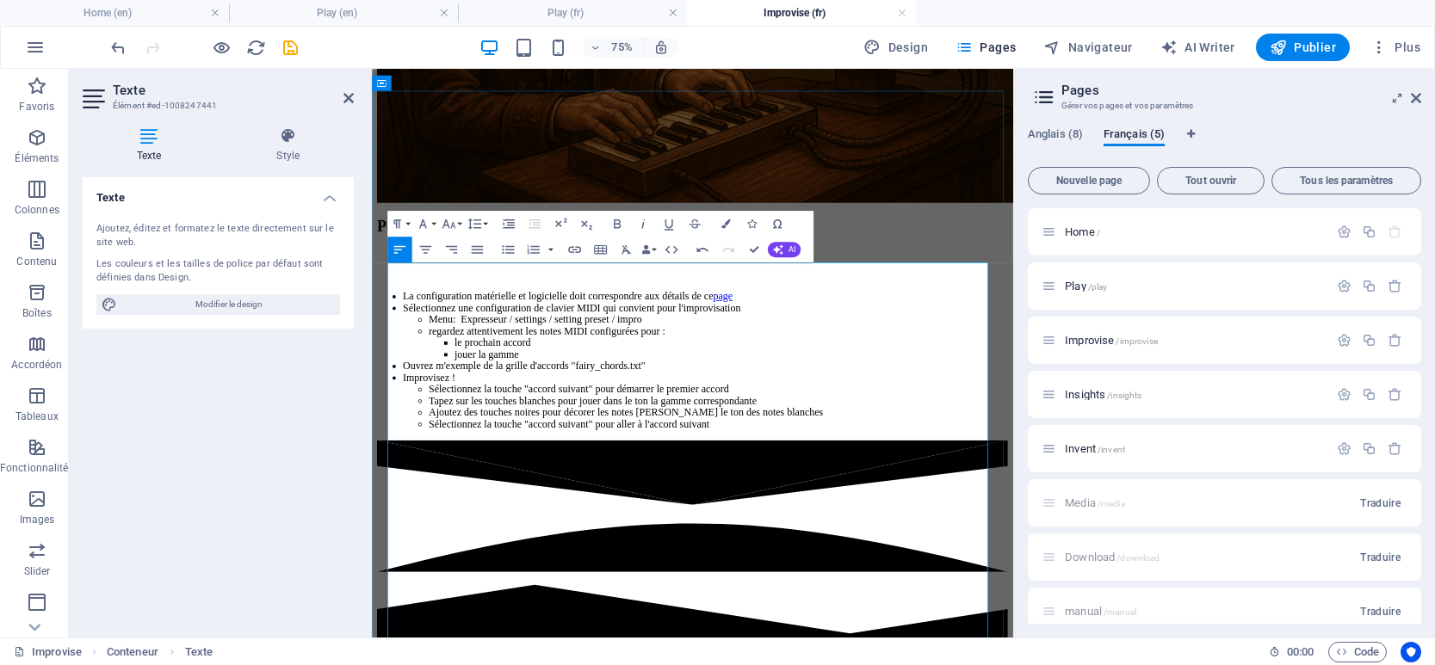
drag, startPoint x: 394, startPoint y: 552, endPoint x: 583, endPoint y: 677, distance: 226.6
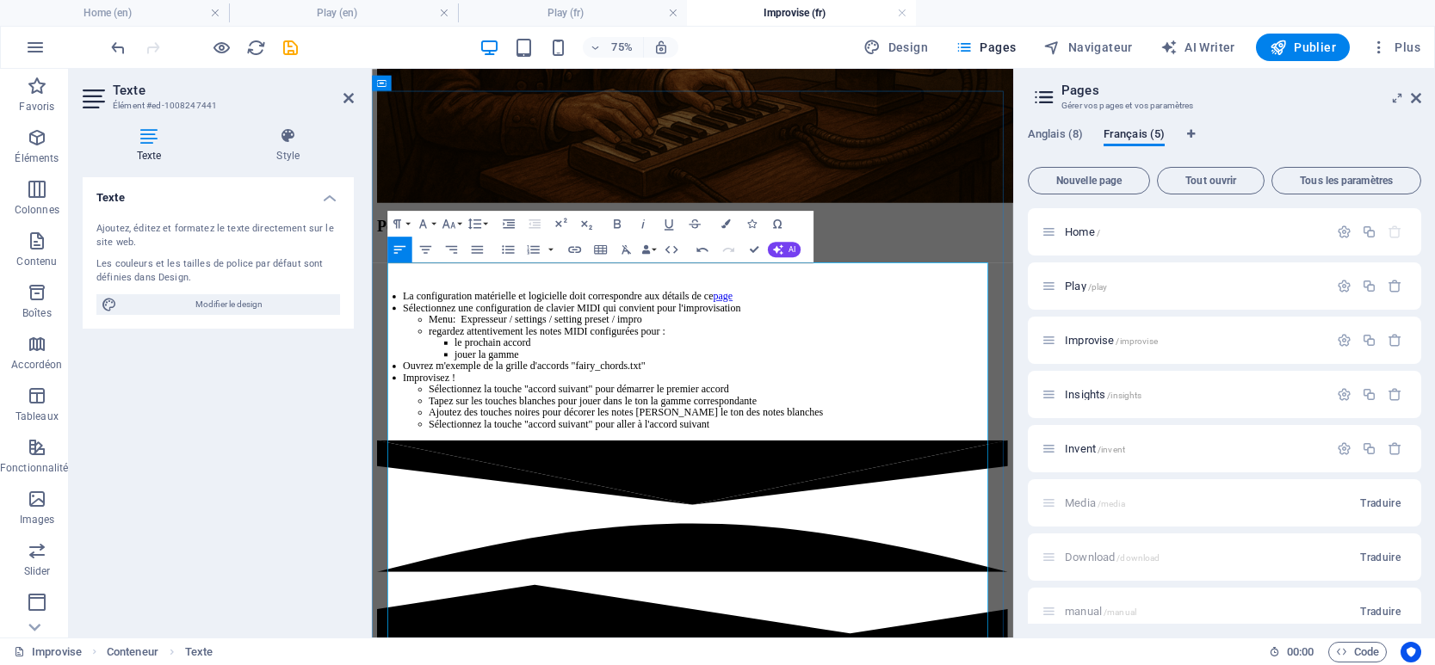
copy p "Use the chord-map to creatively navigate and improvise through the list of chor…"
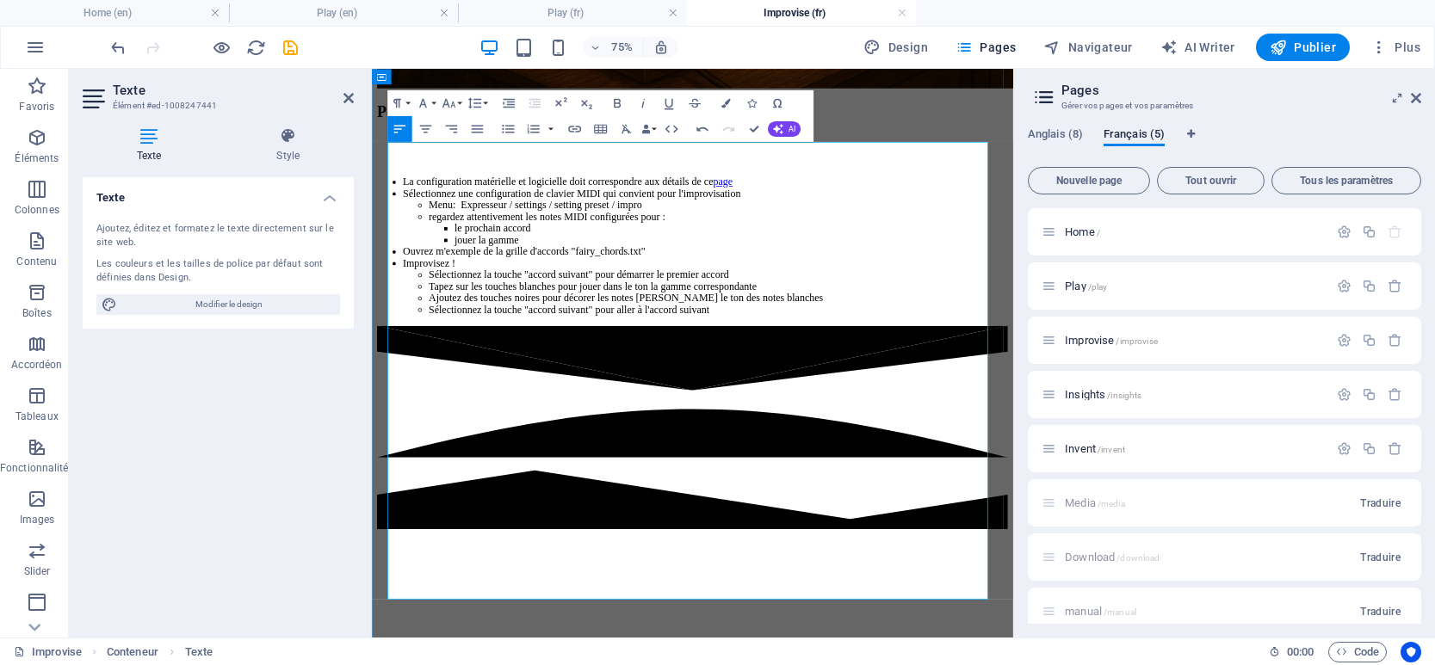
scroll to position [1355, 0]
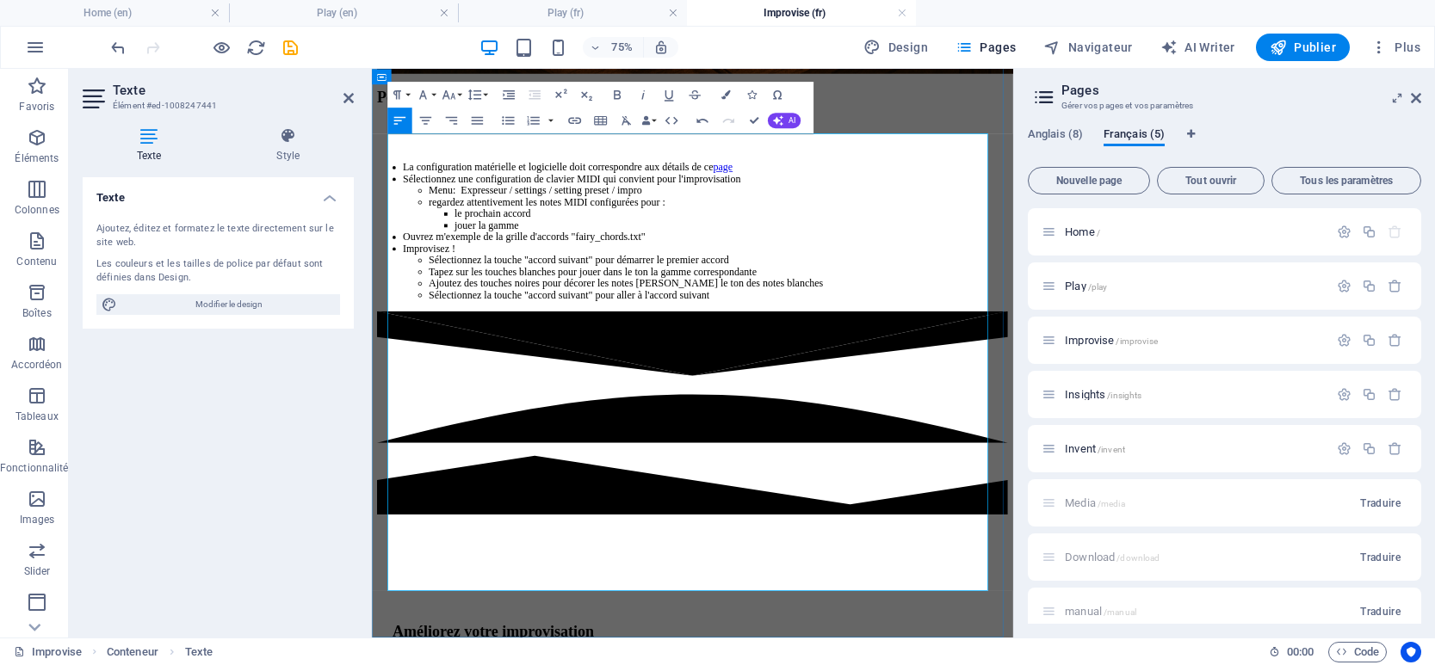
drag, startPoint x: 1029, startPoint y: 707, endPoint x: 393, endPoint y: 574, distance: 648.9
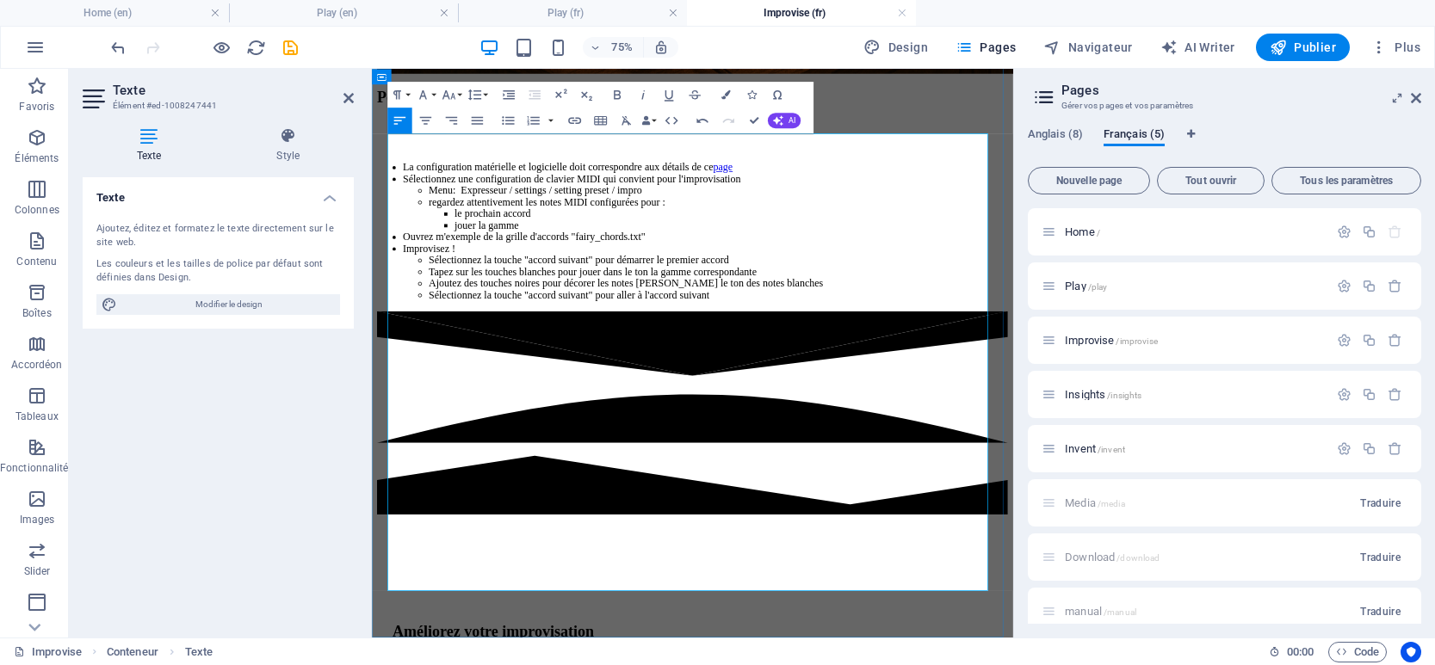
copy div "Take advantage of the full potential of modern sound rendering. Pianoteq offers…"
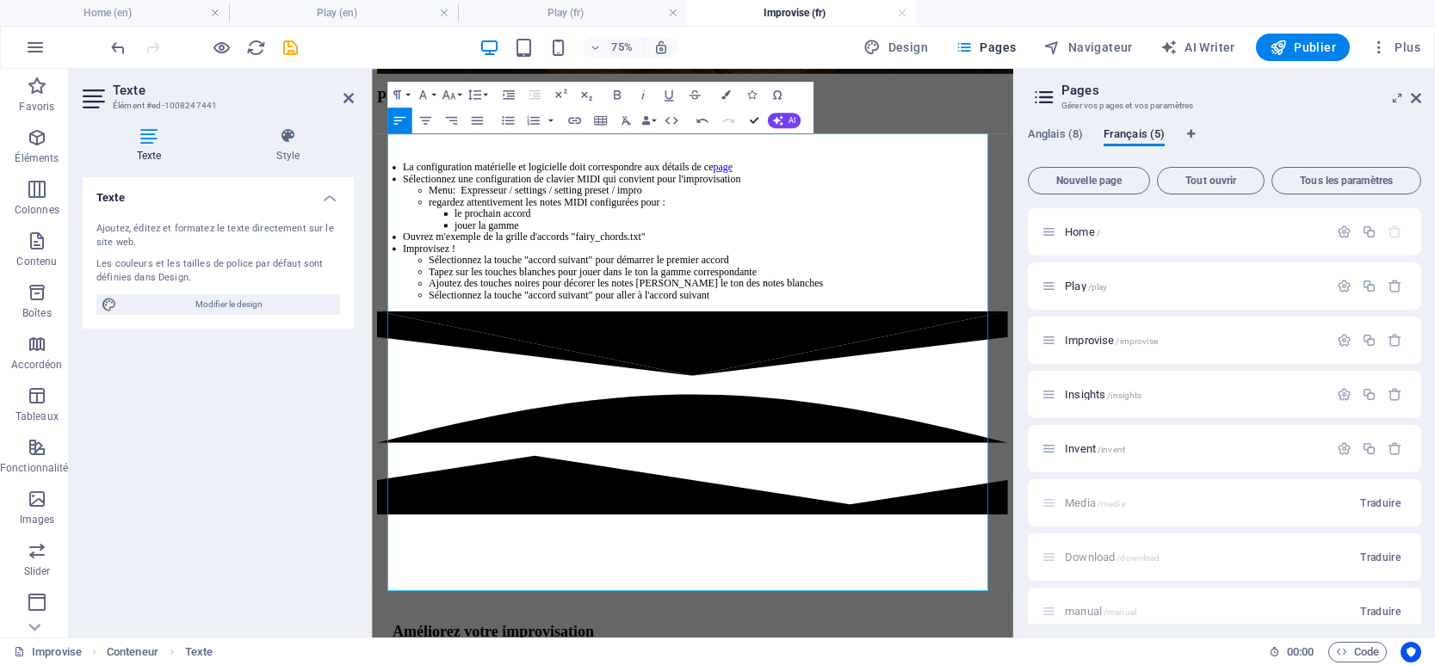
drag, startPoint x: 752, startPoint y: 122, endPoint x: 683, endPoint y: 54, distance: 96.8
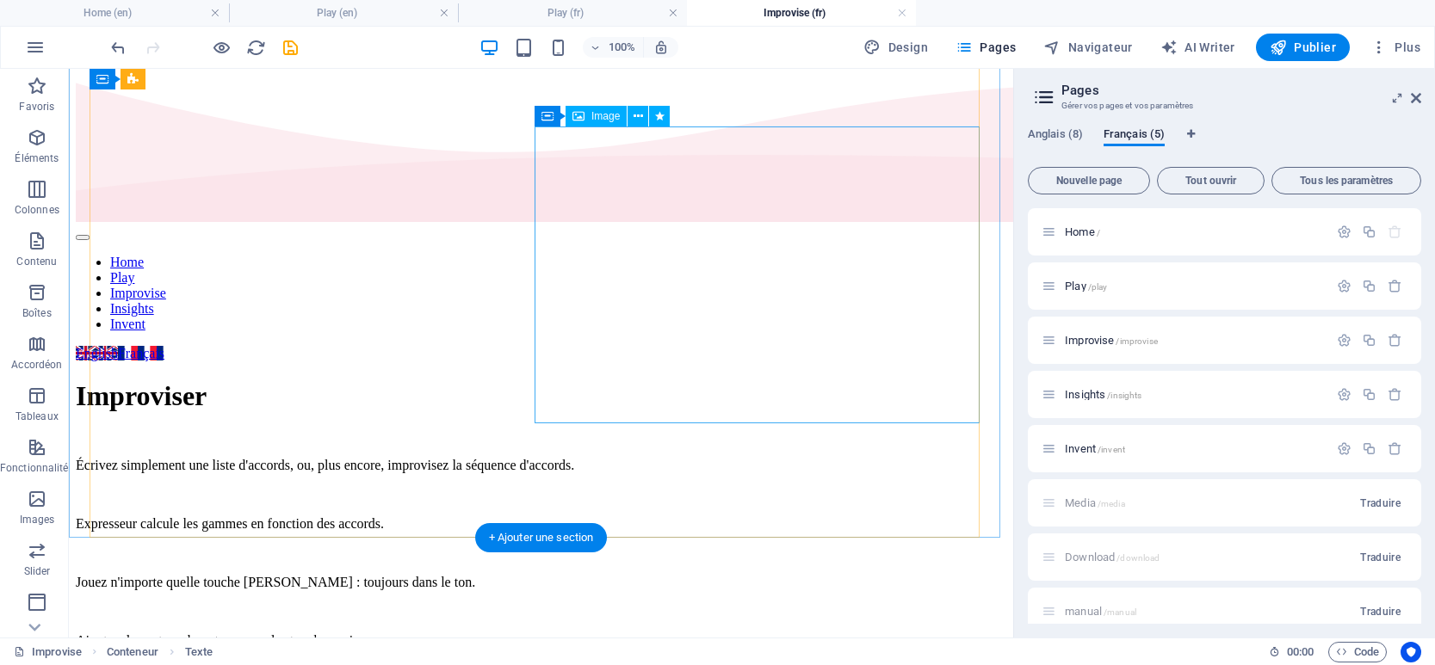
scroll to position [0, 0]
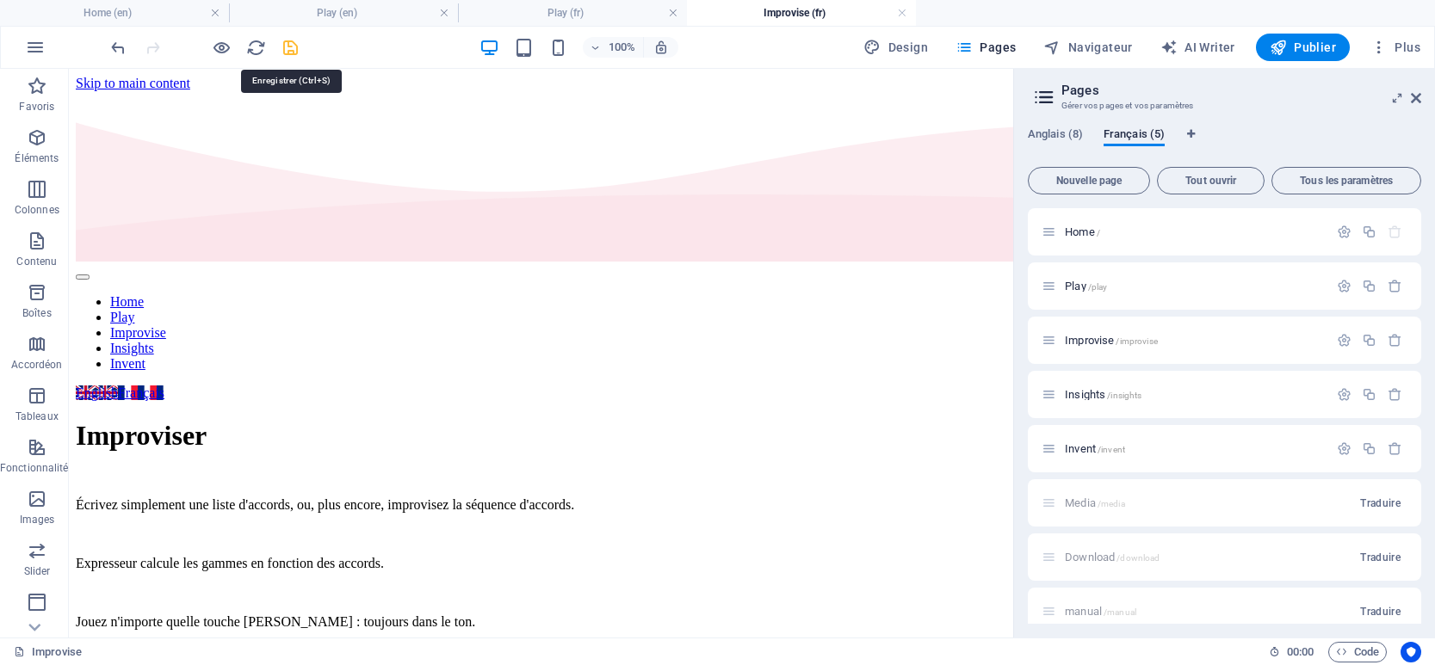
click at [294, 51] on icon "save" at bounding box center [291, 48] width 20 height 20
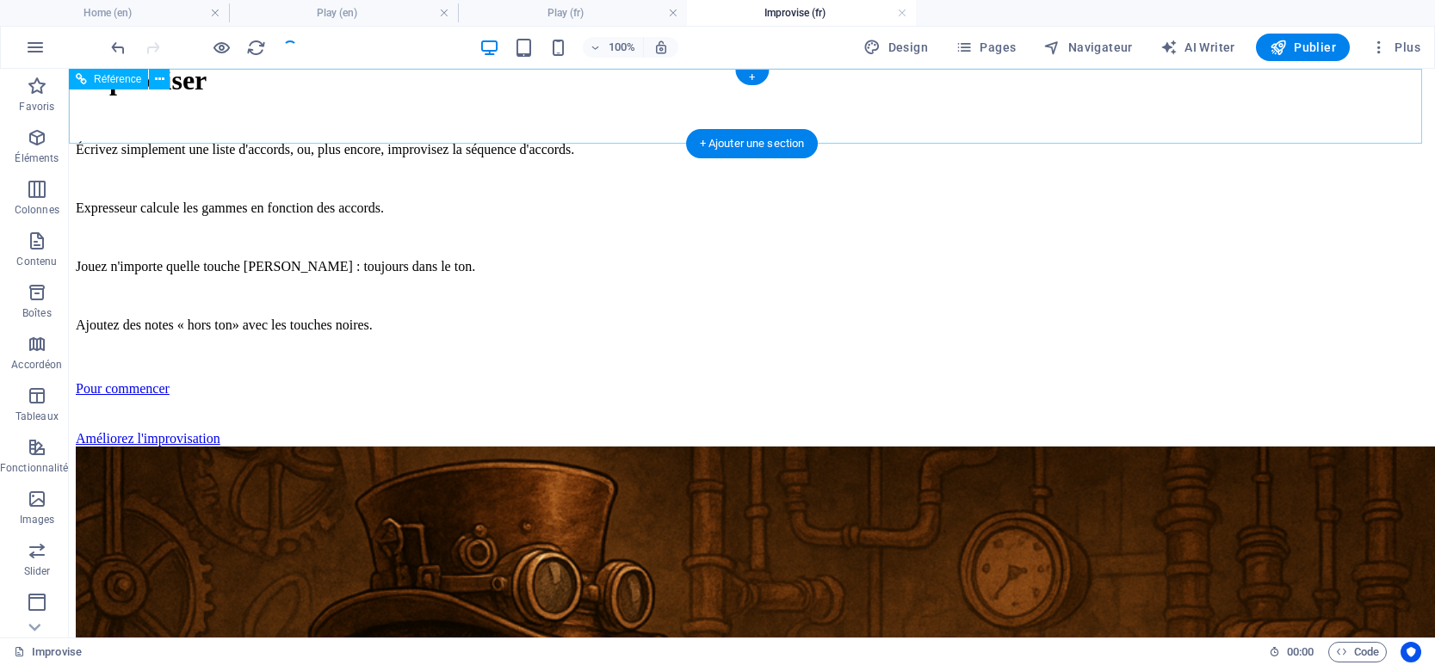
scroll to position [516, 0]
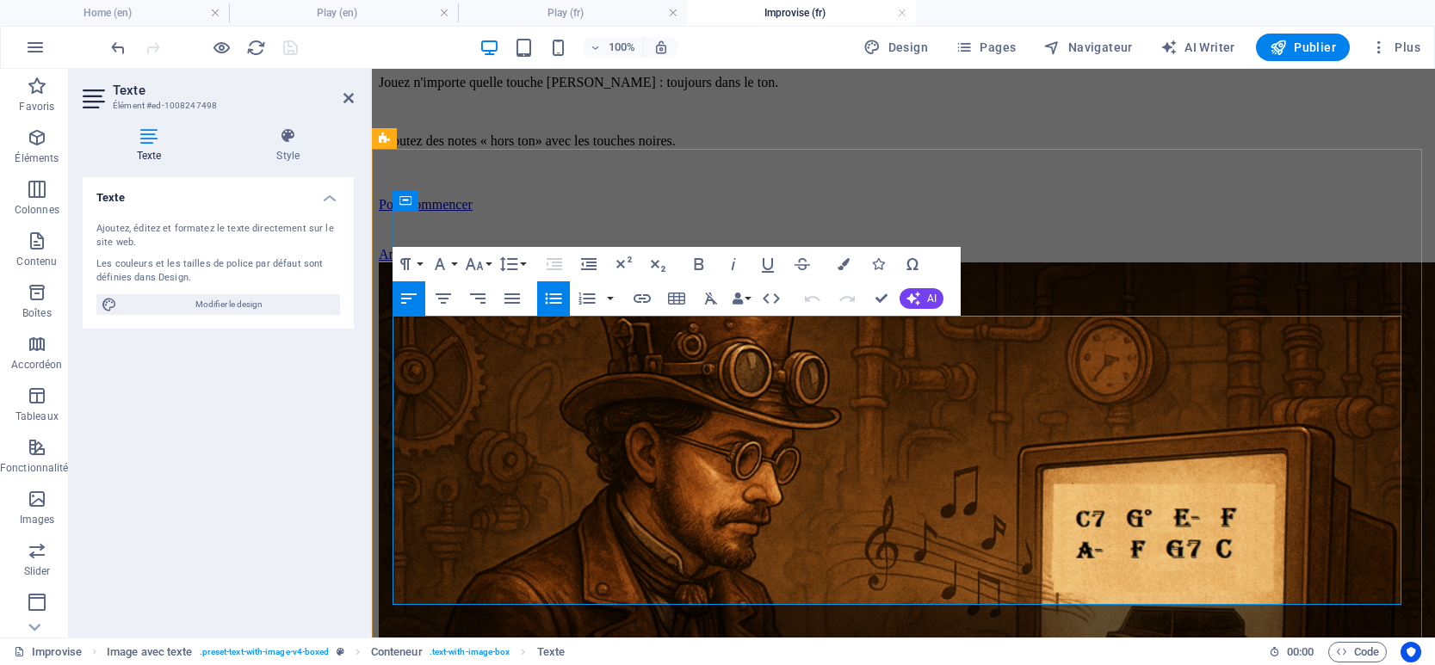
click at [1028, 281] on icon "button" at bounding box center [1031, 282] width 21 height 21
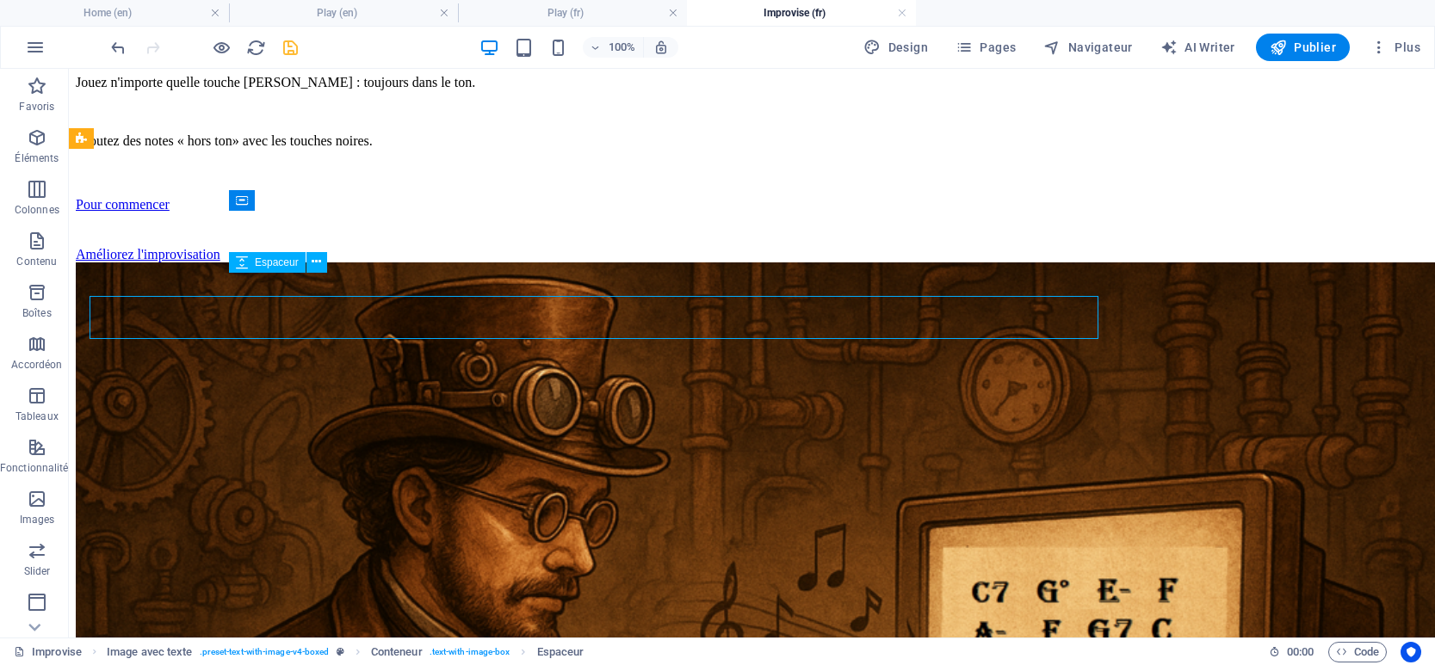
scroll to position [516, 0]
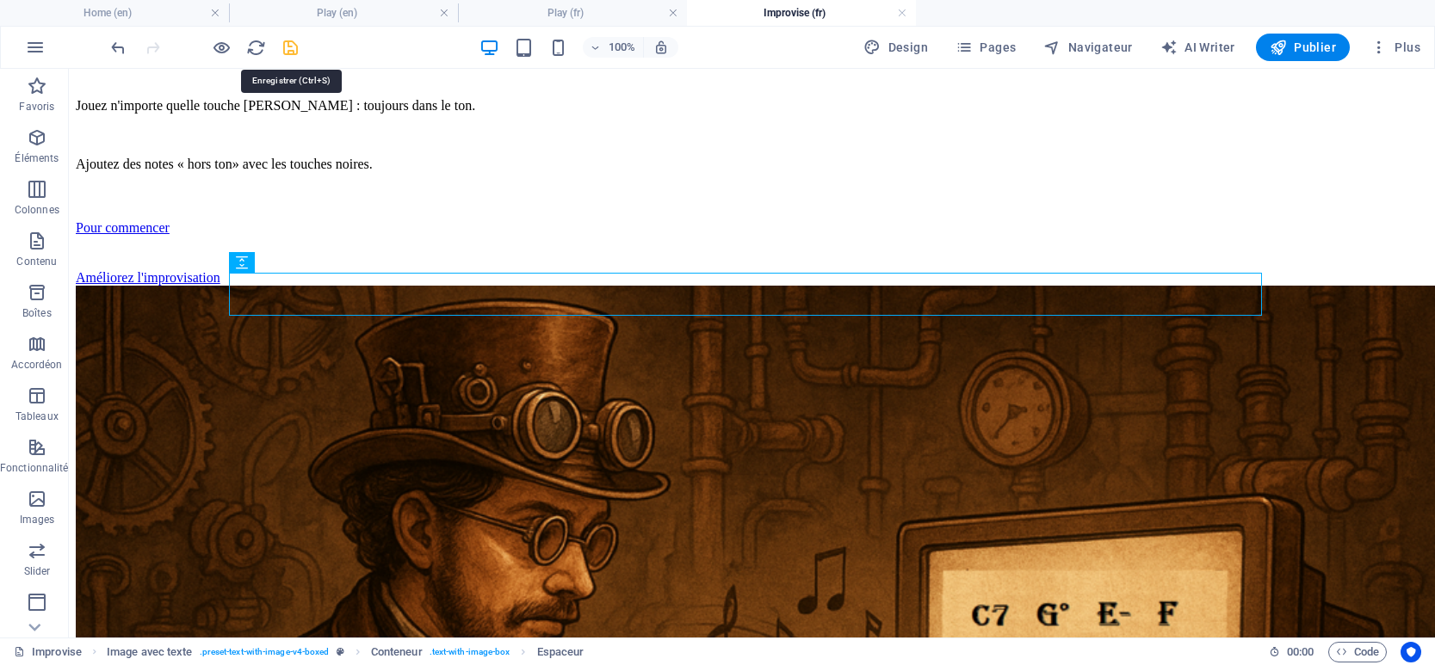
click at [294, 53] on icon "save" at bounding box center [291, 48] width 20 height 20
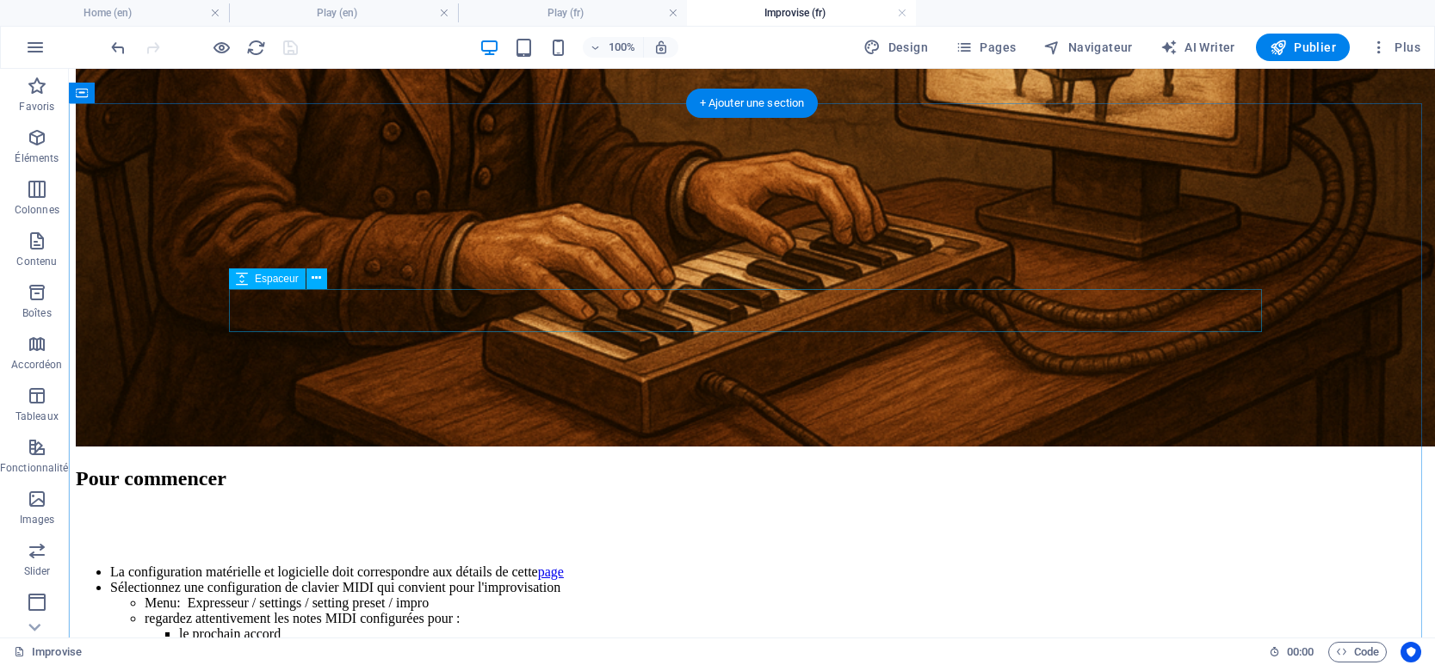
scroll to position [1446, 0]
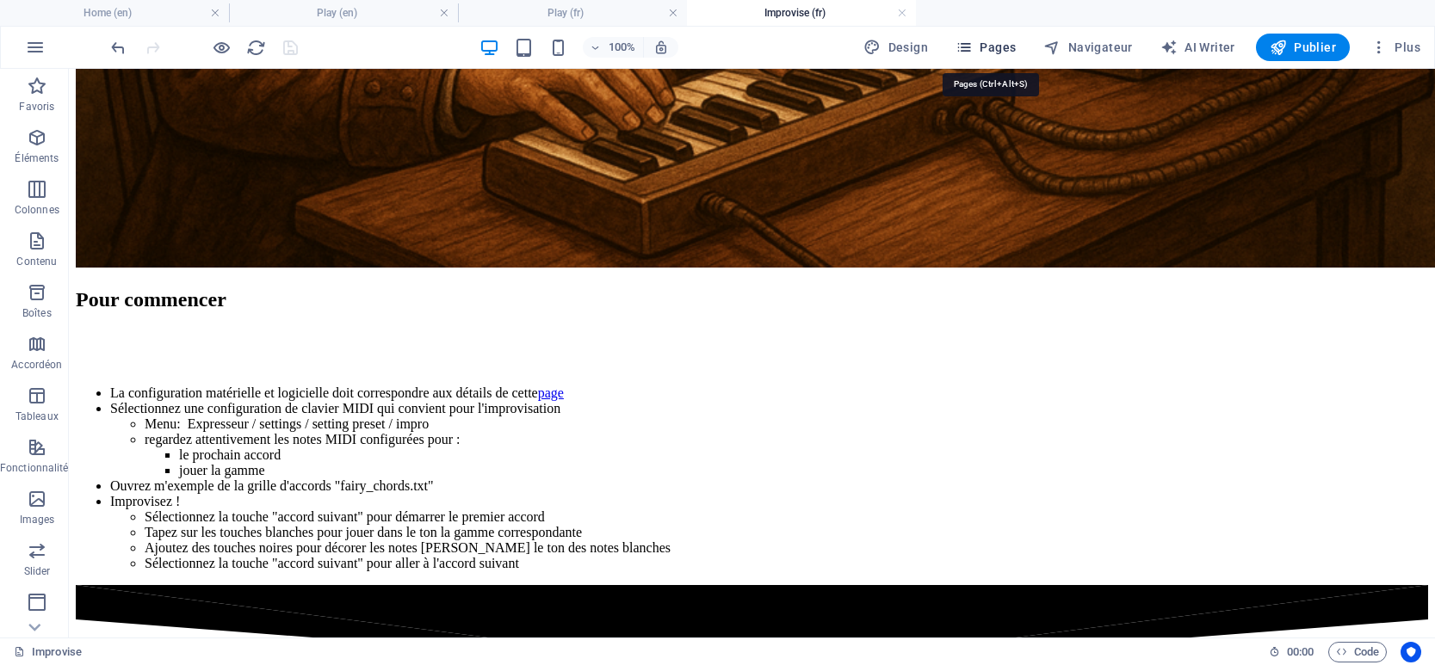
click at [995, 43] on span "Pages" at bounding box center [985, 47] width 60 height 17
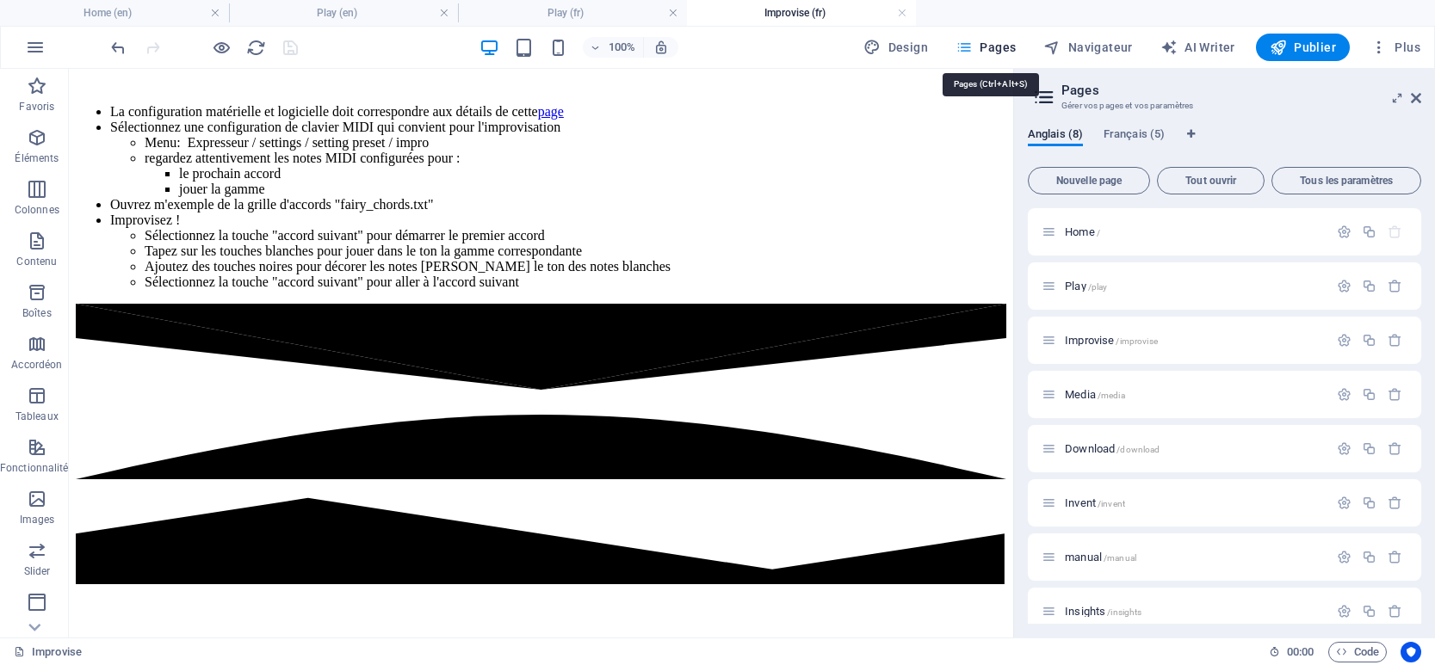
scroll to position [1469, 0]
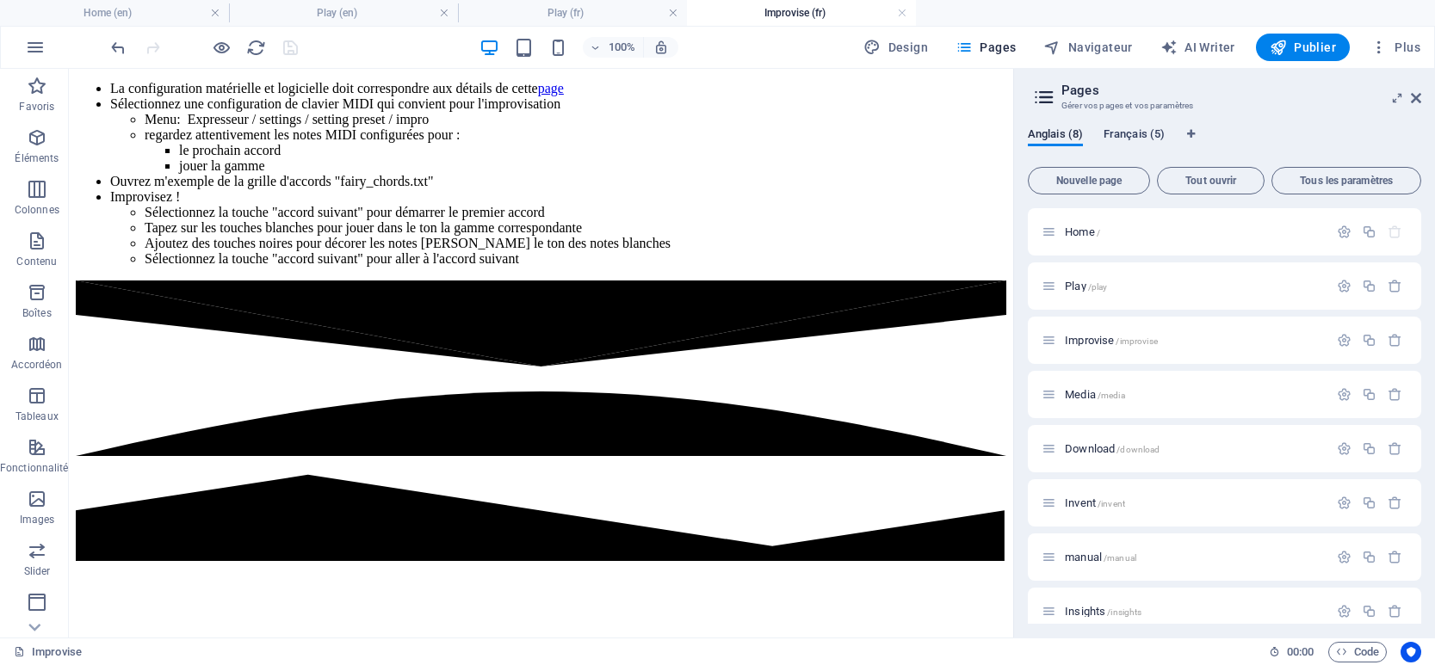
click at [1137, 133] on span "Français (5)" at bounding box center [1133, 136] width 61 height 24
click at [1092, 447] on span "Invent /invent" at bounding box center [1095, 448] width 60 height 13
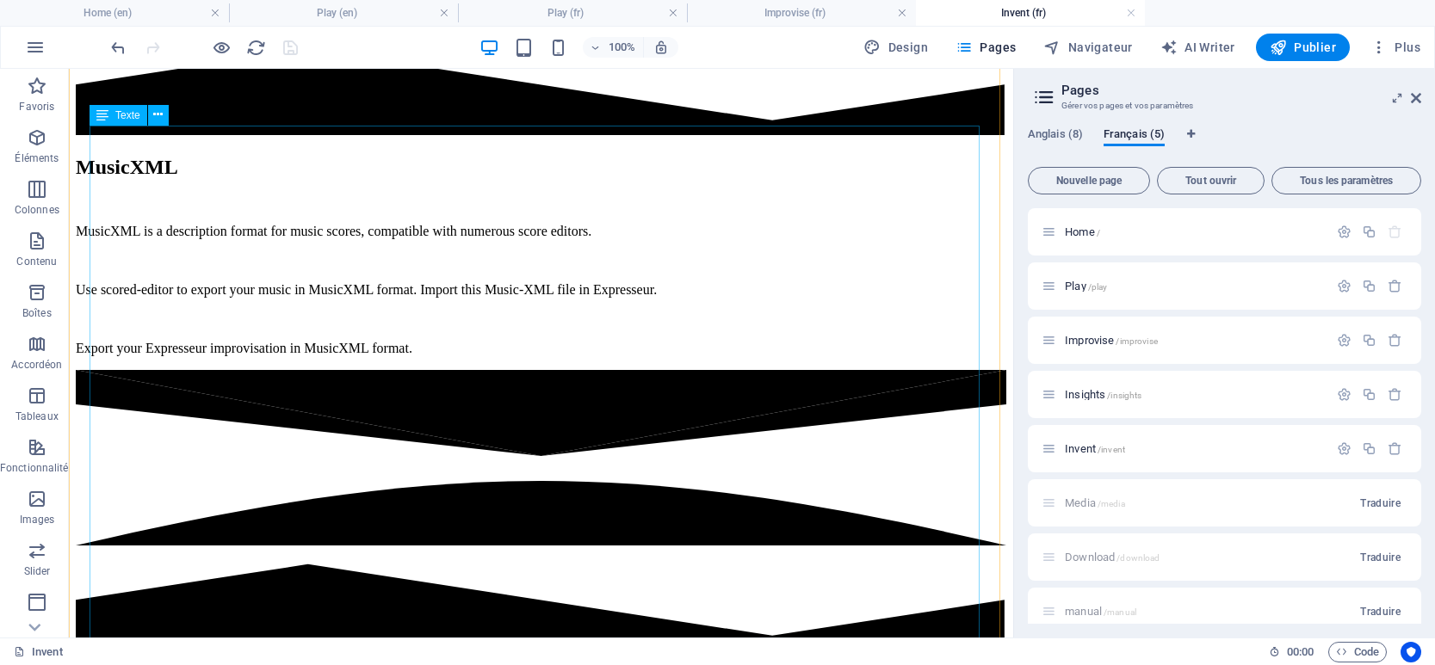
scroll to position [3811, 0]
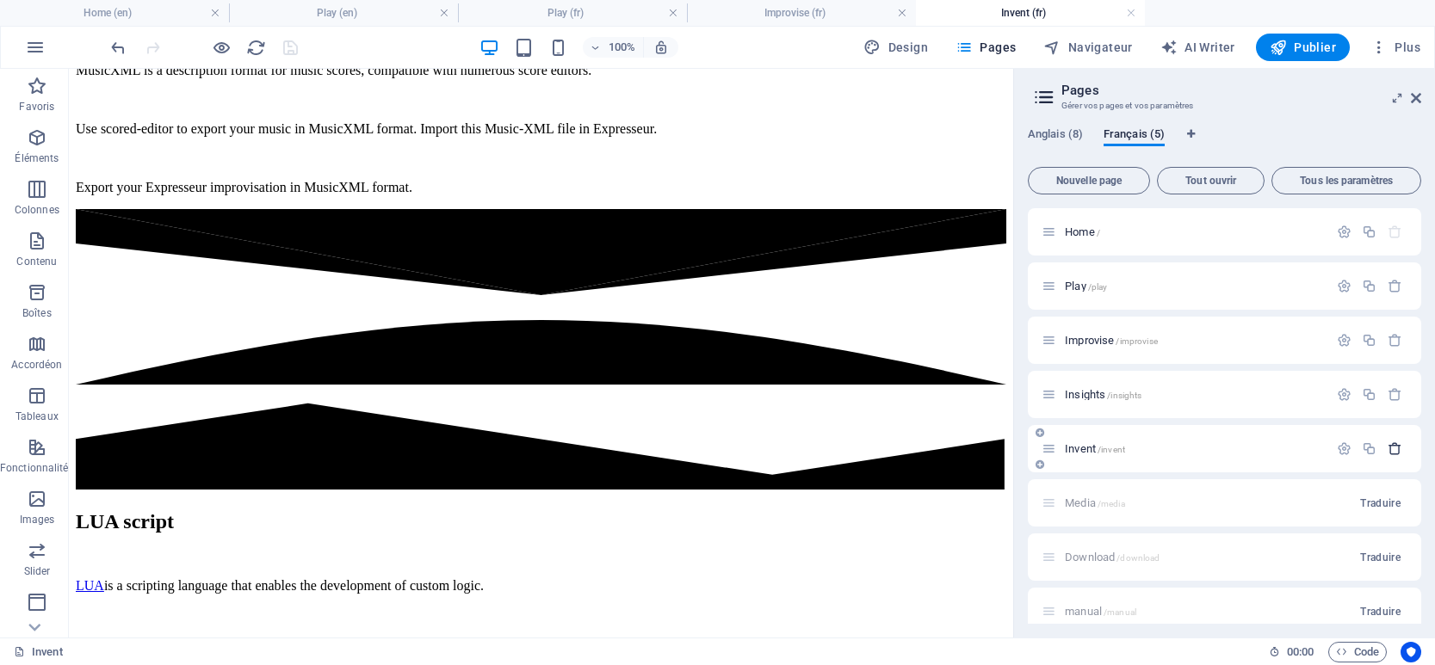
click at [1390, 446] on icon "button" at bounding box center [1395, 449] width 15 height 15
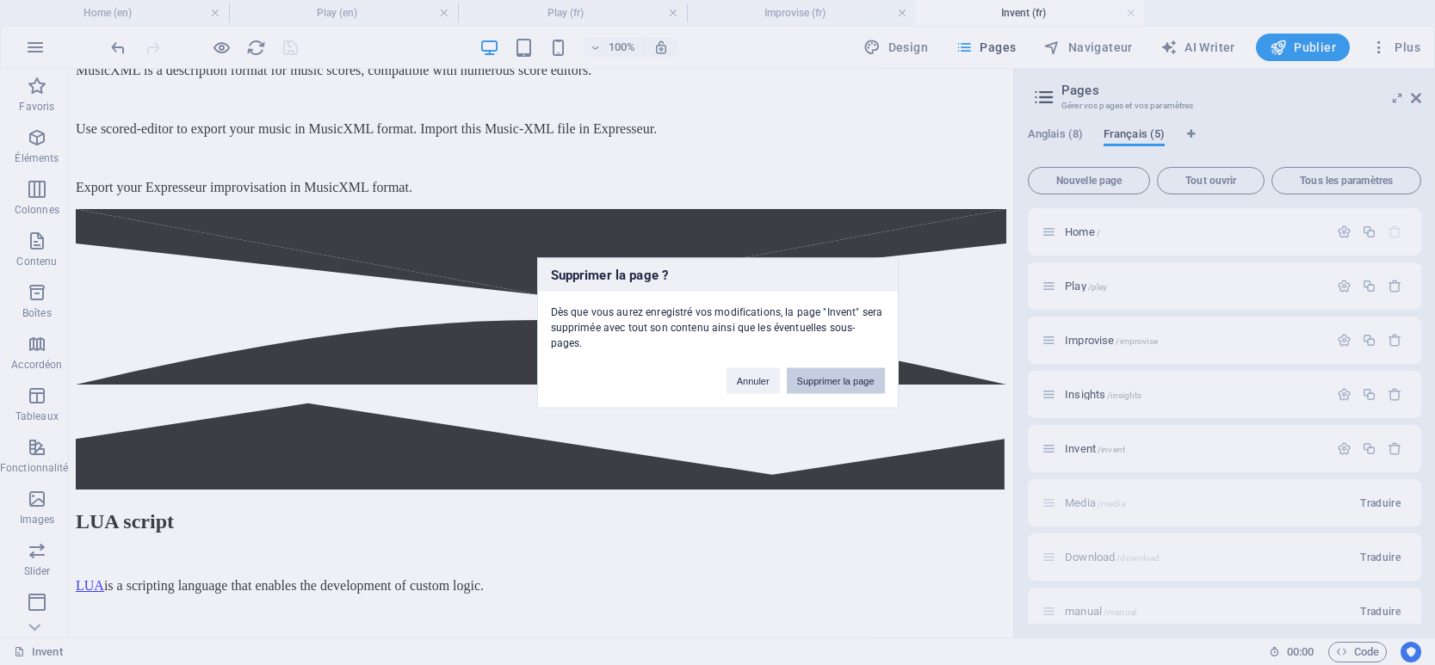
click at [850, 371] on button "Supprimer la page" at bounding box center [836, 381] width 98 height 26
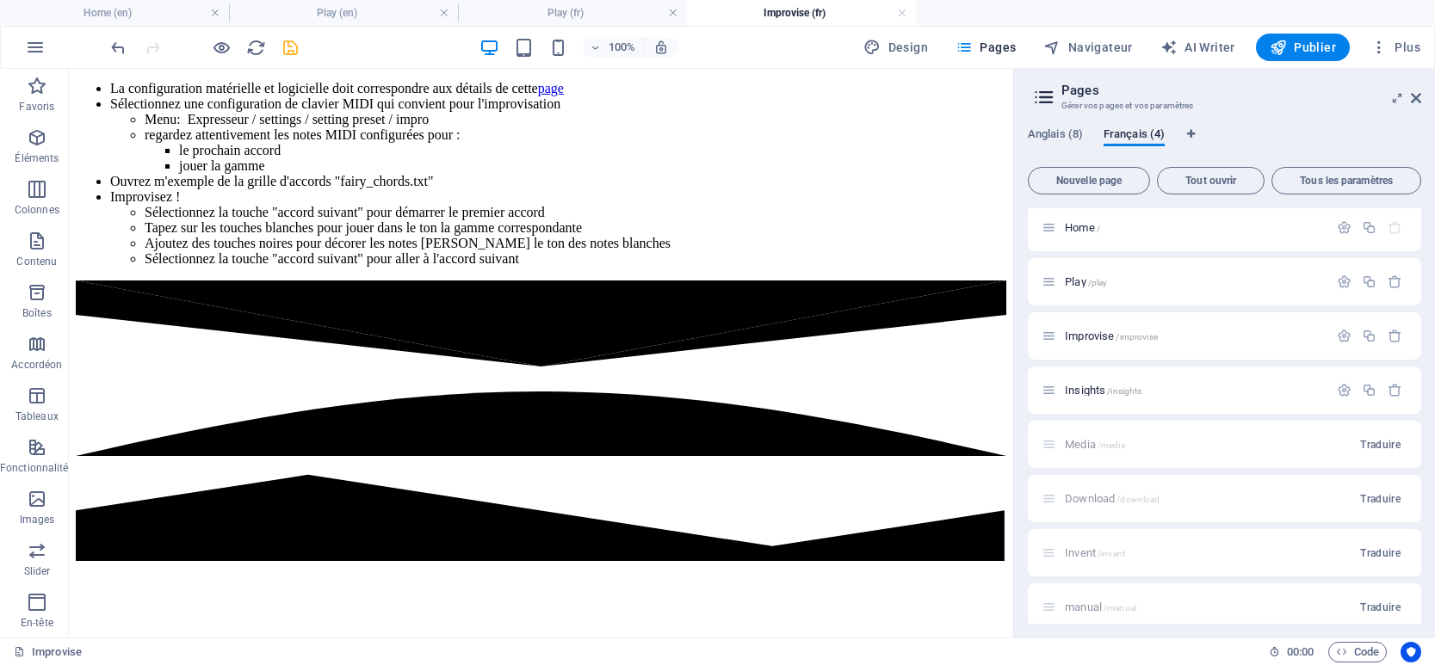
scroll to position [0, 0]
click at [1054, 133] on span "Anglais (8)" at bounding box center [1055, 136] width 55 height 24
click at [1312, 47] on span "Publier" at bounding box center [1303, 47] width 66 height 17
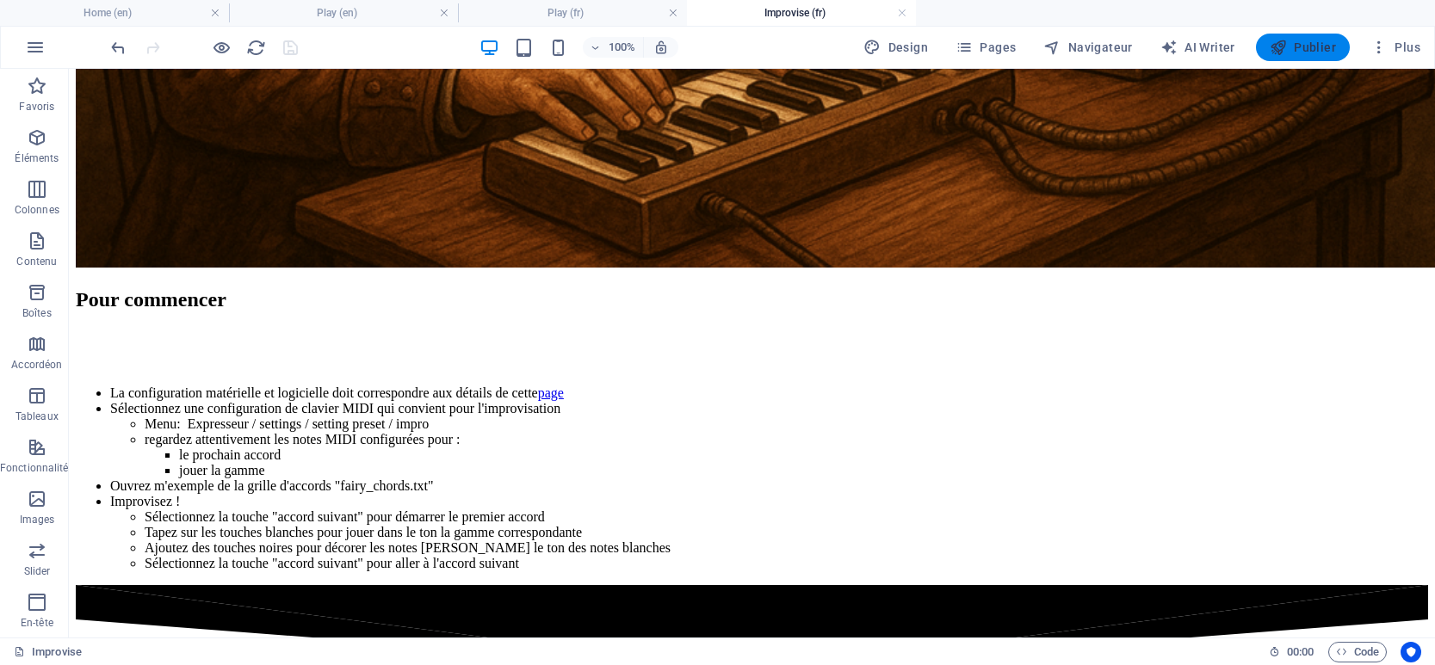
click at [1283, 50] on icon "button" at bounding box center [1278, 47] width 17 height 17
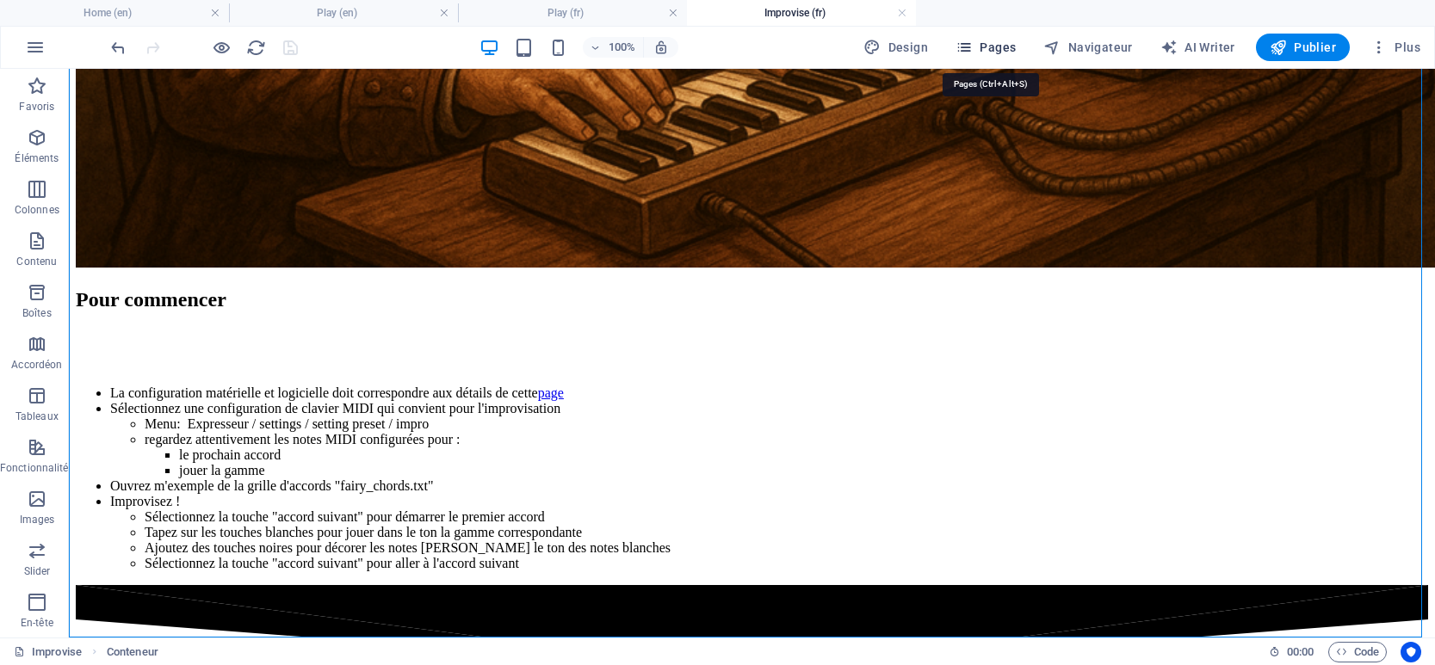
click at [984, 44] on span "Pages" at bounding box center [985, 47] width 60 height 17
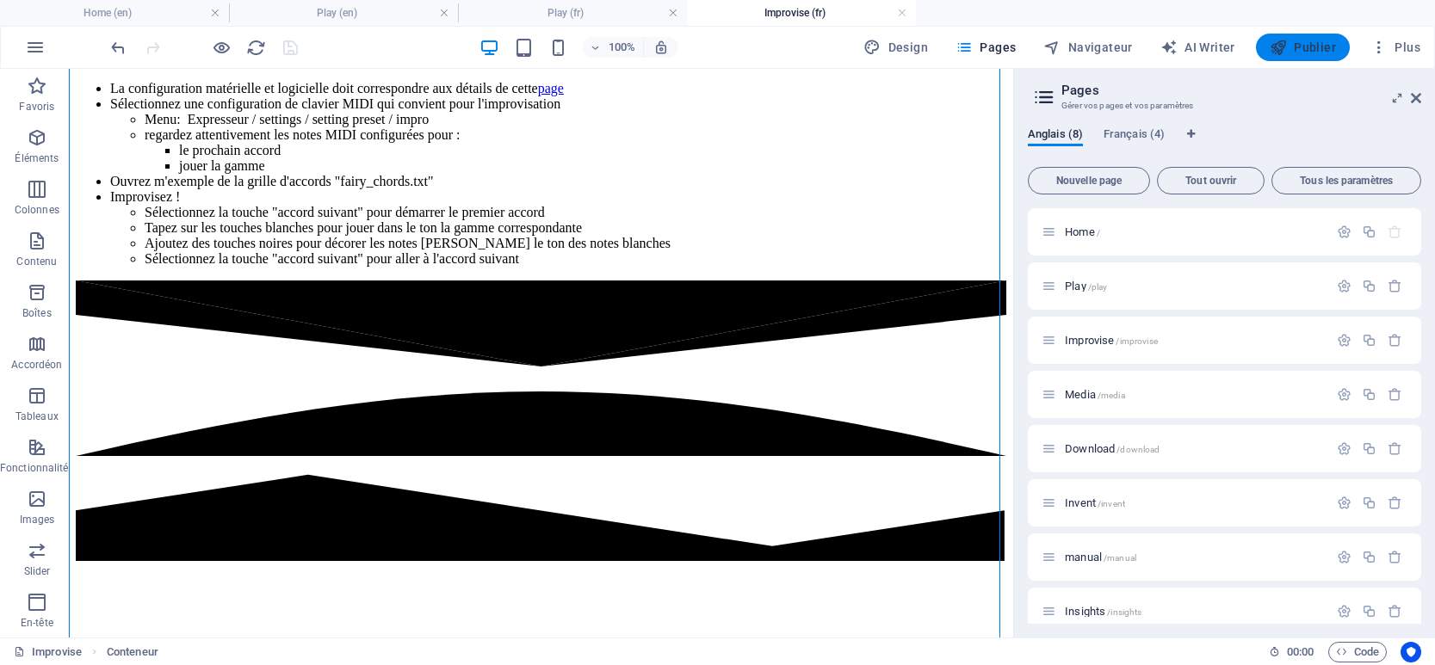
click at [1284, 44] on icon "button" at bounding box center [1278, 47] width 17 height 17
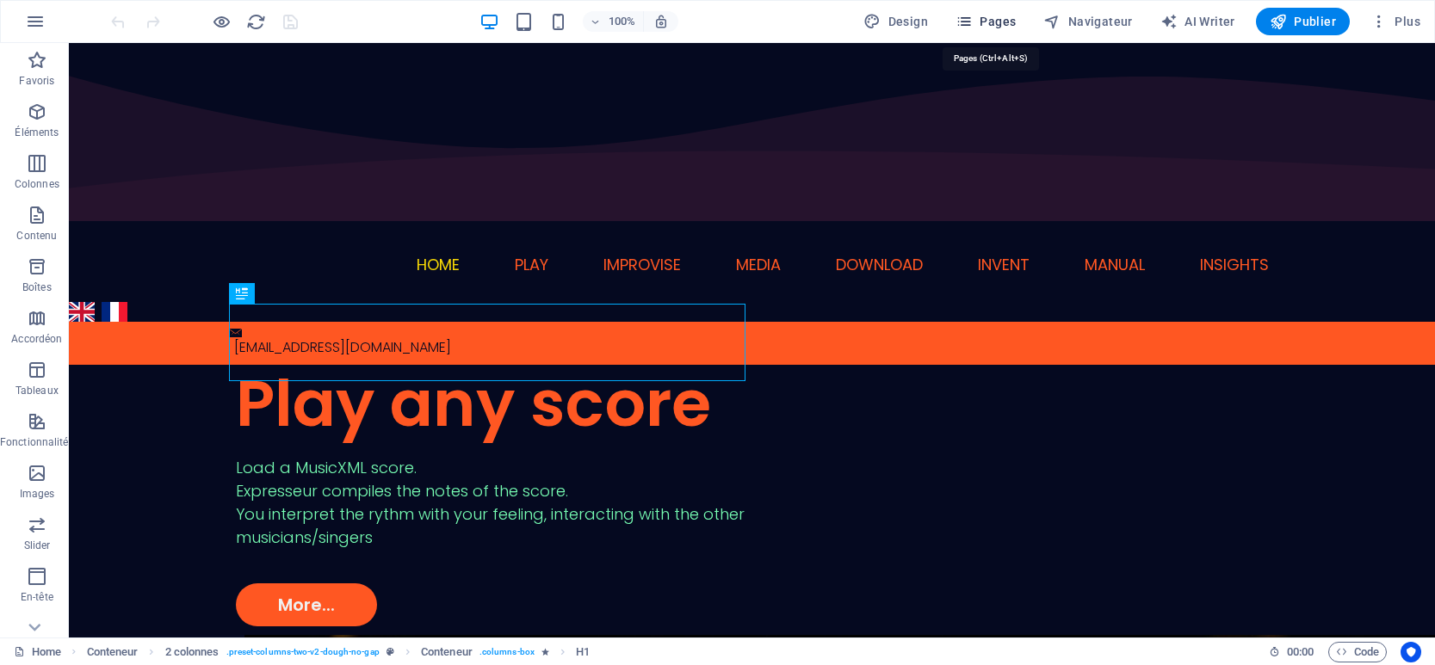
click at [997, 20] on span "Pages" at bounding box center [985, 21] width 60 height 17
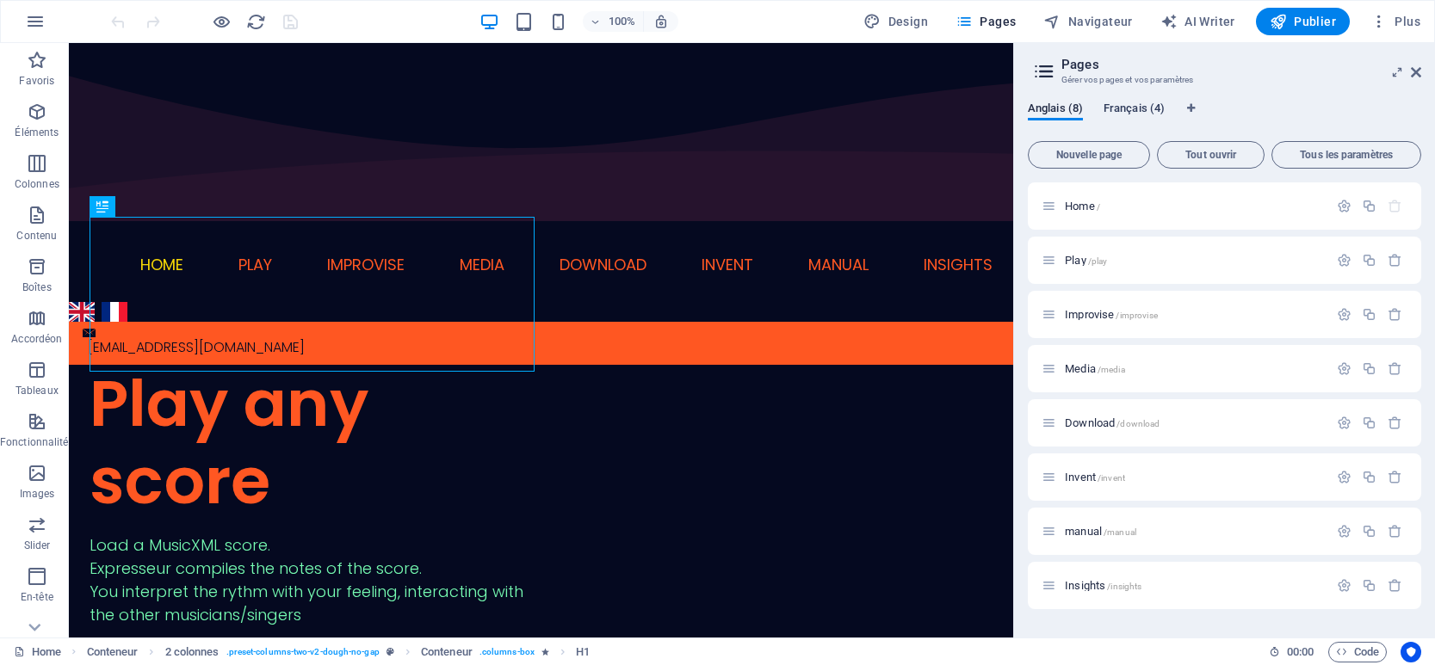
click at [1144, 105] on span "Français (4)" at bounding box center [1133, 110] width 61 height 24
click at [1379, 423] on span "Traduire" at bounding box center [1380, 424] width 40 height 14
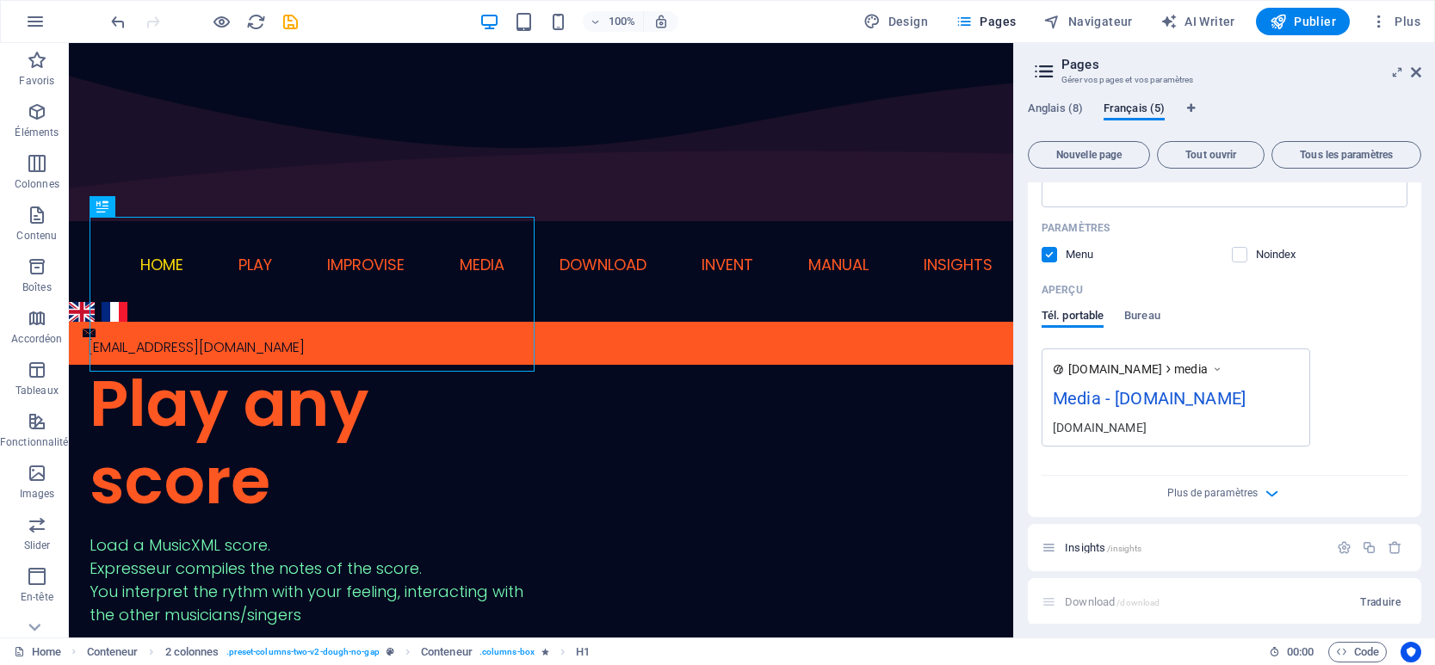
scroll to position [603, 0]
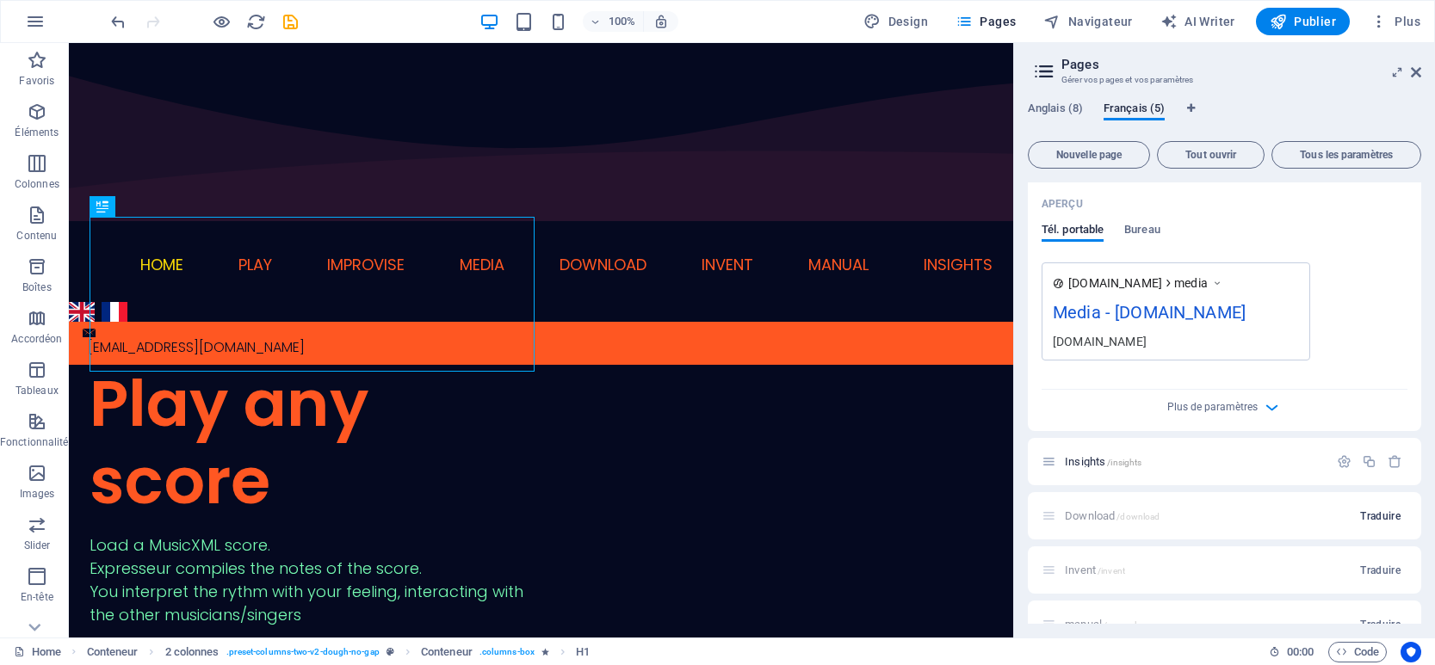
click at [1367, 516] on span "Traduire" at bounding box center [1380, 517] width 40 height 14
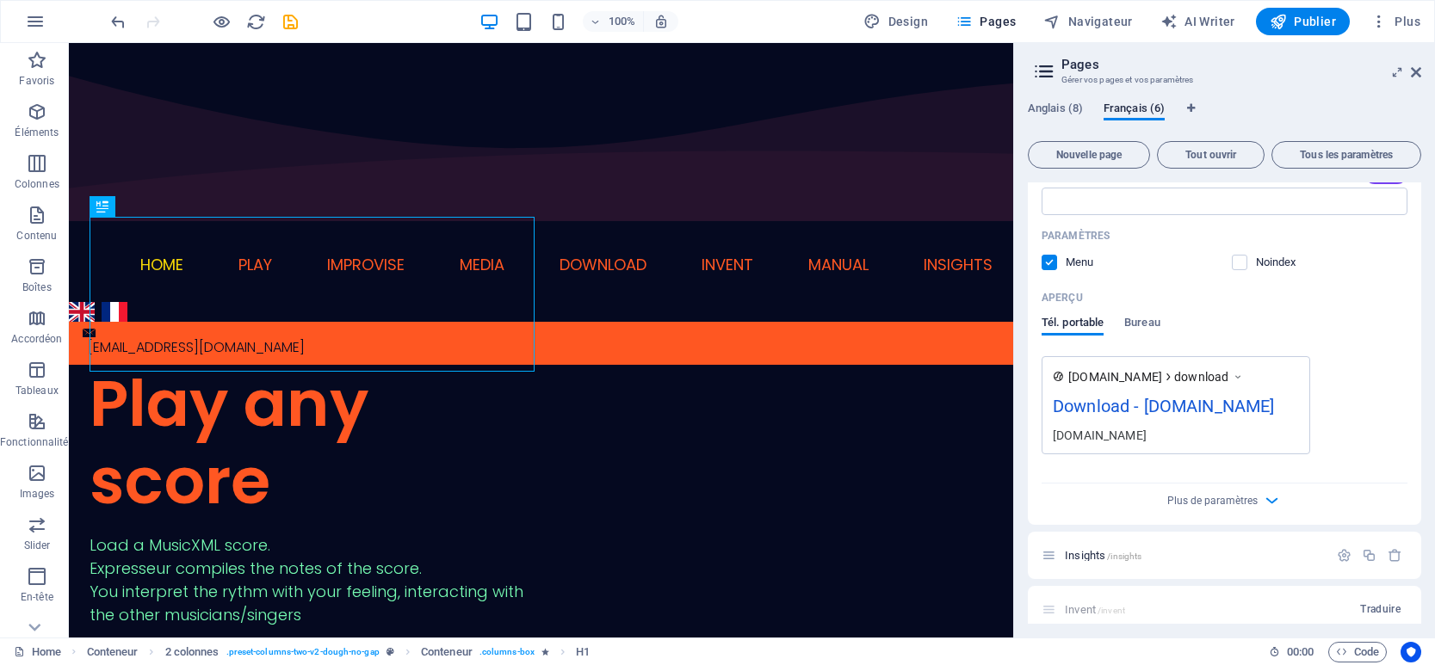
scroll to position [1276, 0]
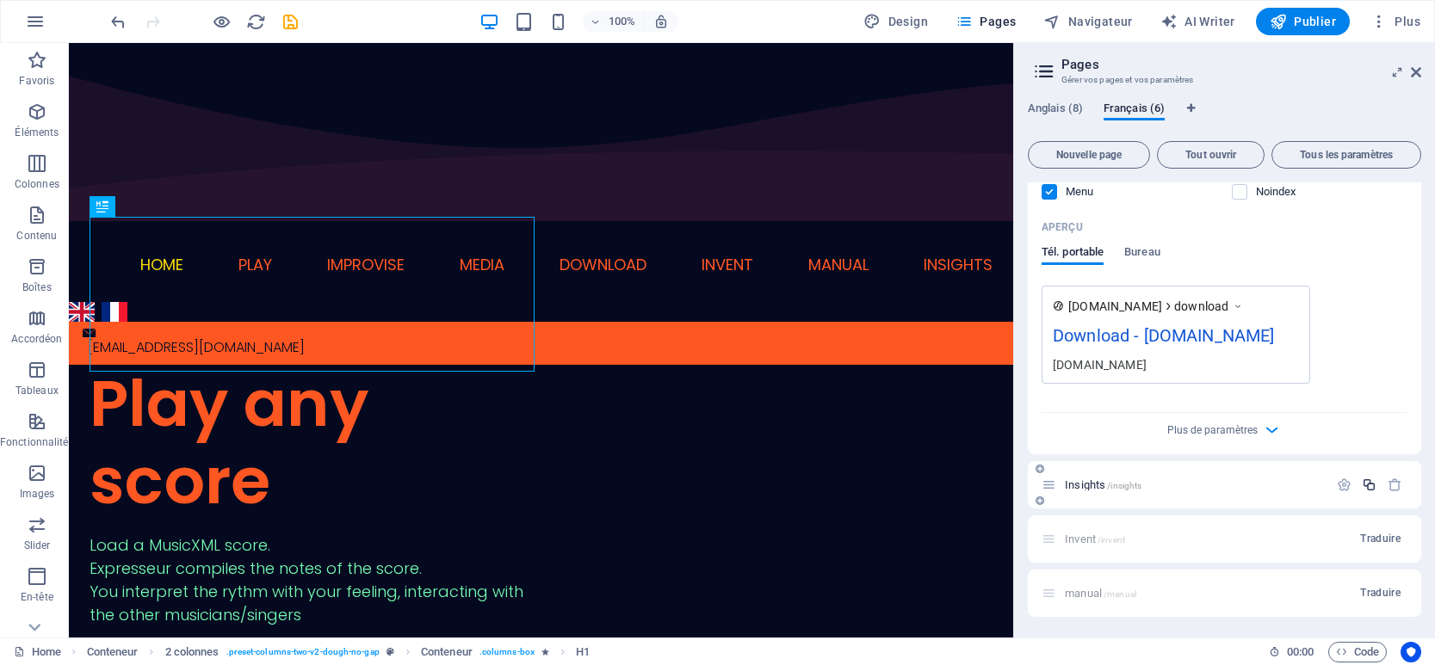
click at [1372, 537] on span "Traduire" at bounding box center [1380, 539] width 40 height 14
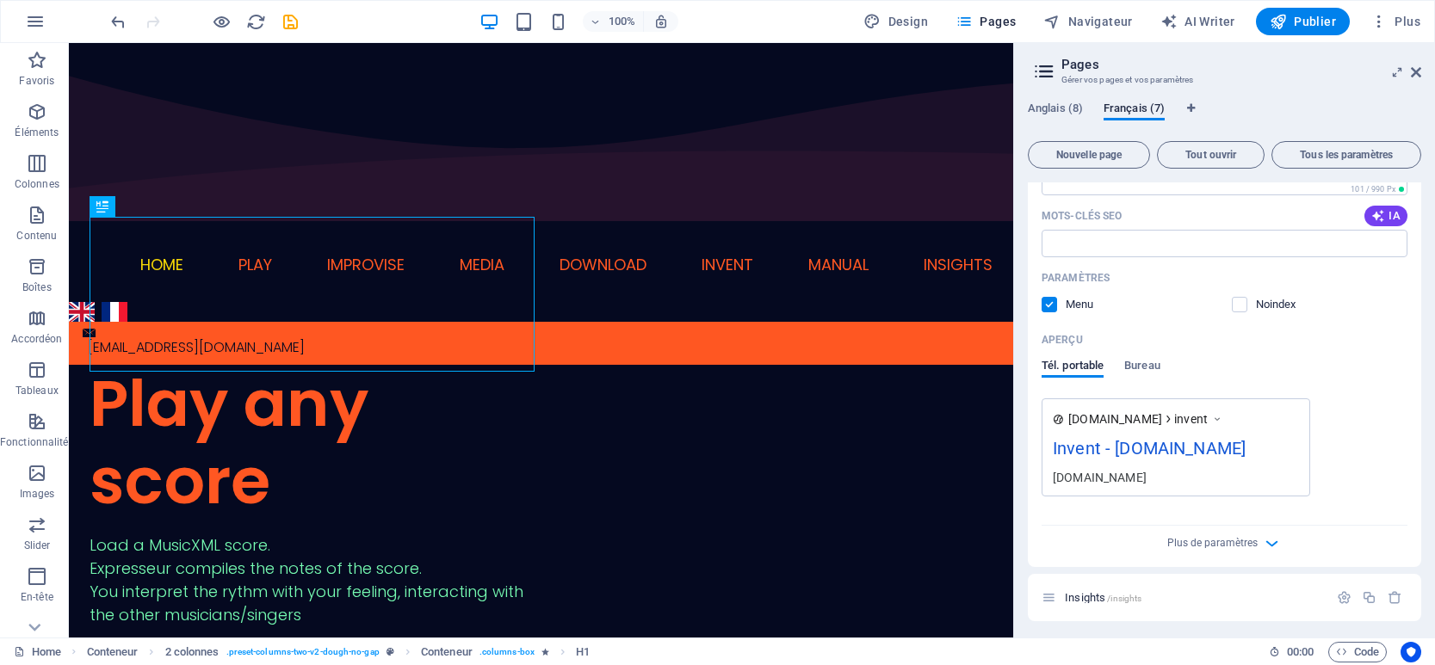
scroll to position [1917, 0]
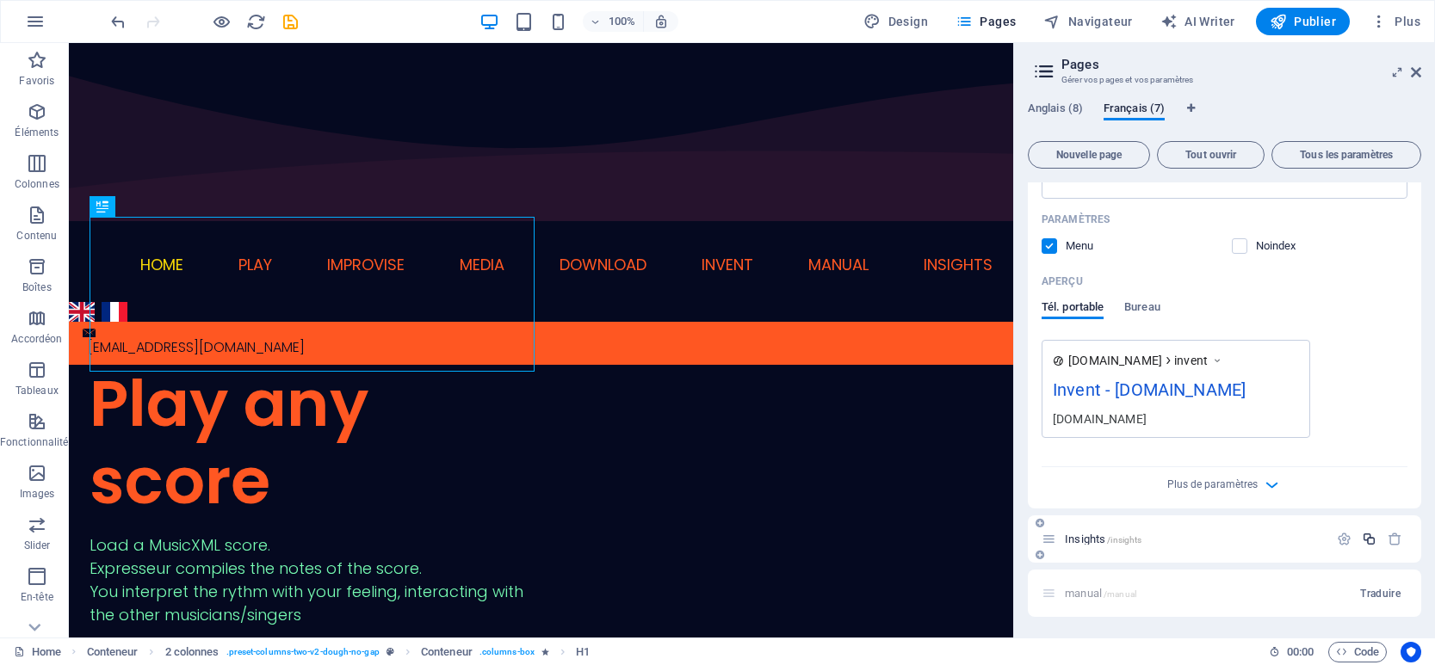
click at [1374, 589] on span "Traduire" at bounding box center [1380, 594] width 40 height 14
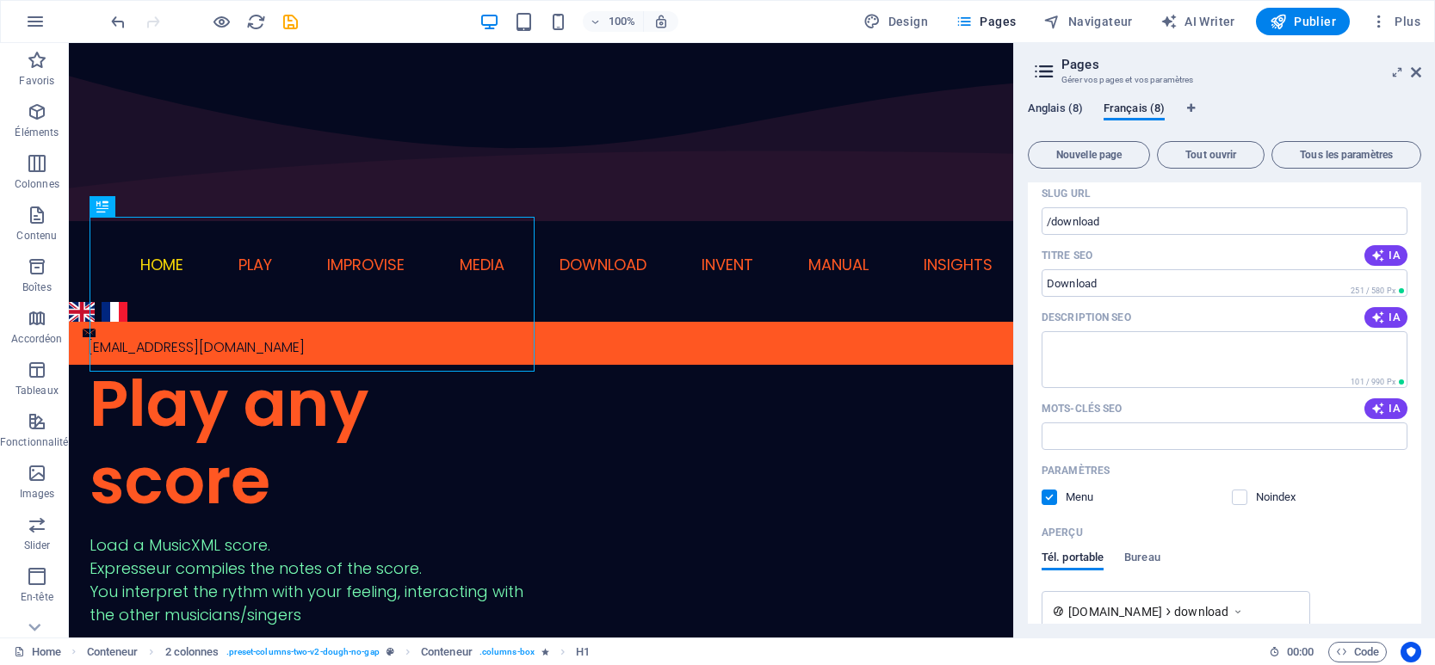
click at [1058, 106] on span "Anglais (8)" at bounding box center [1055, 110] width 55 height 24
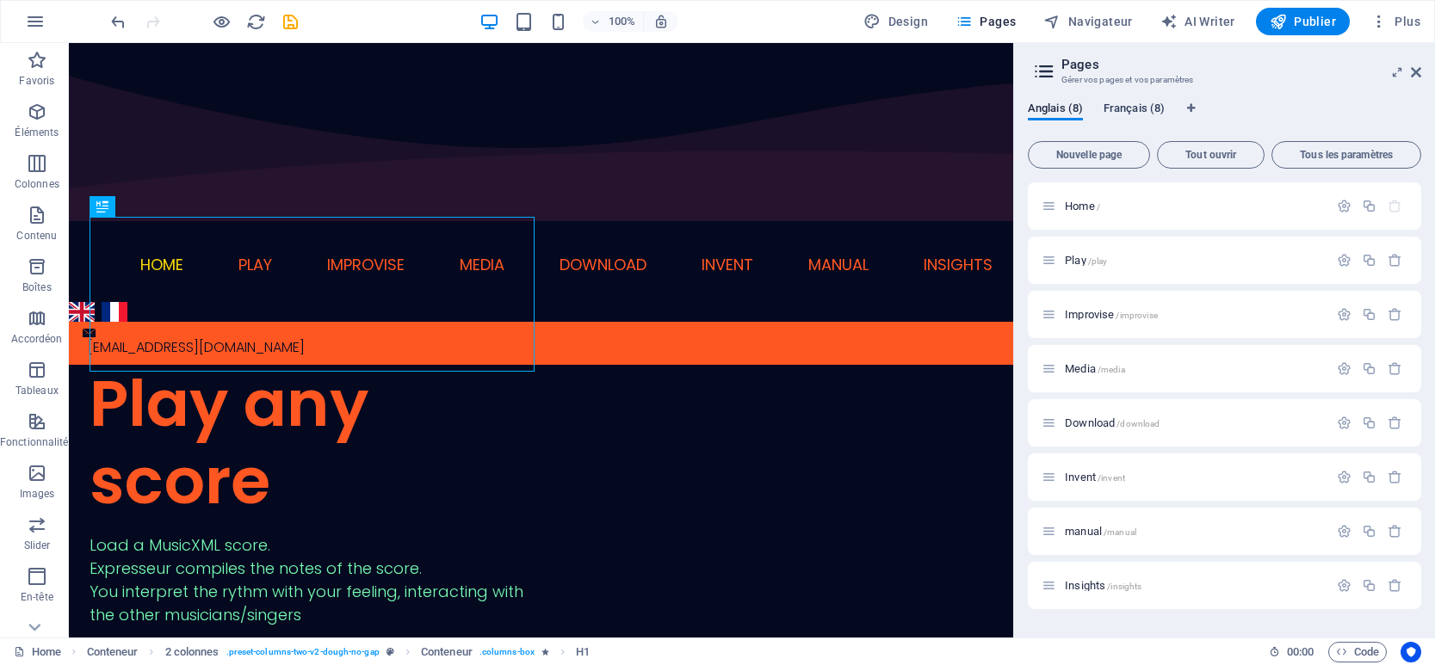
click at [1124, 103] on span "Français (8)" at bounding box center [1133, 110] width 61 height 24
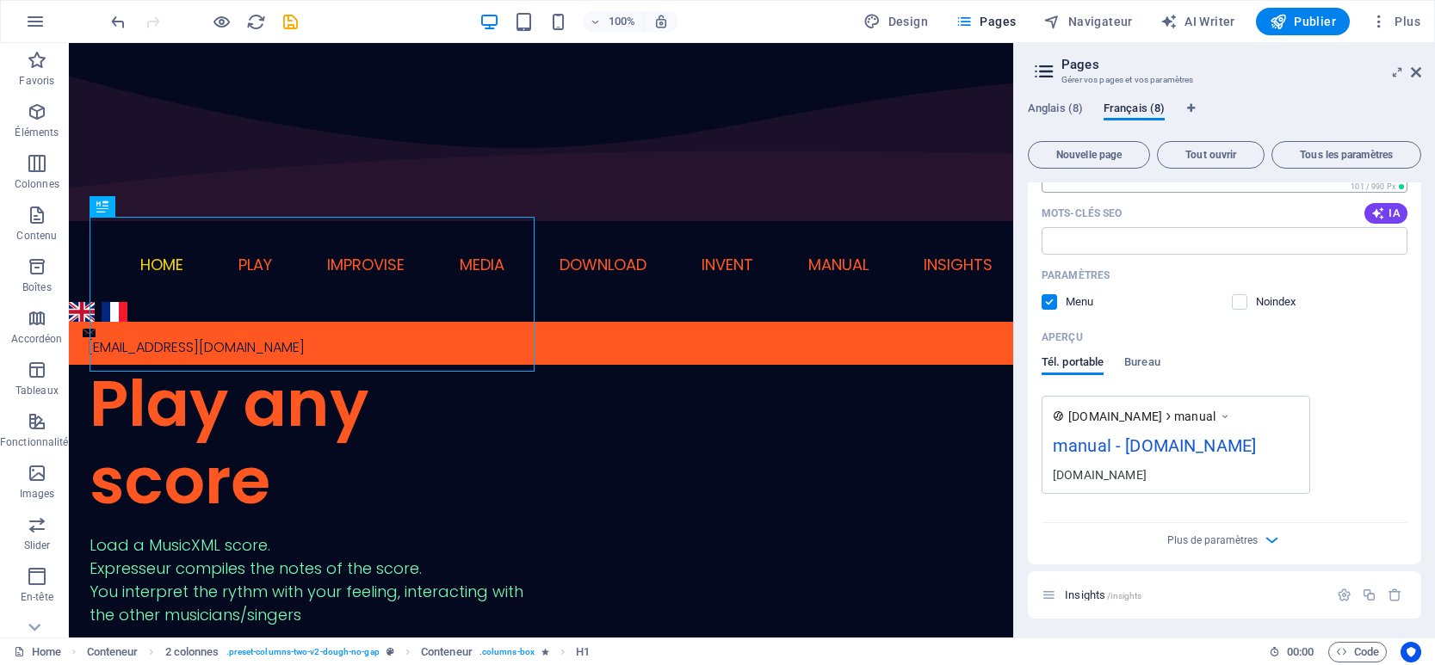
scroll to position [2559, 0]
click at [1122, 595] on span "/insights" at bounding box center [1124, 594] width 34 height 9
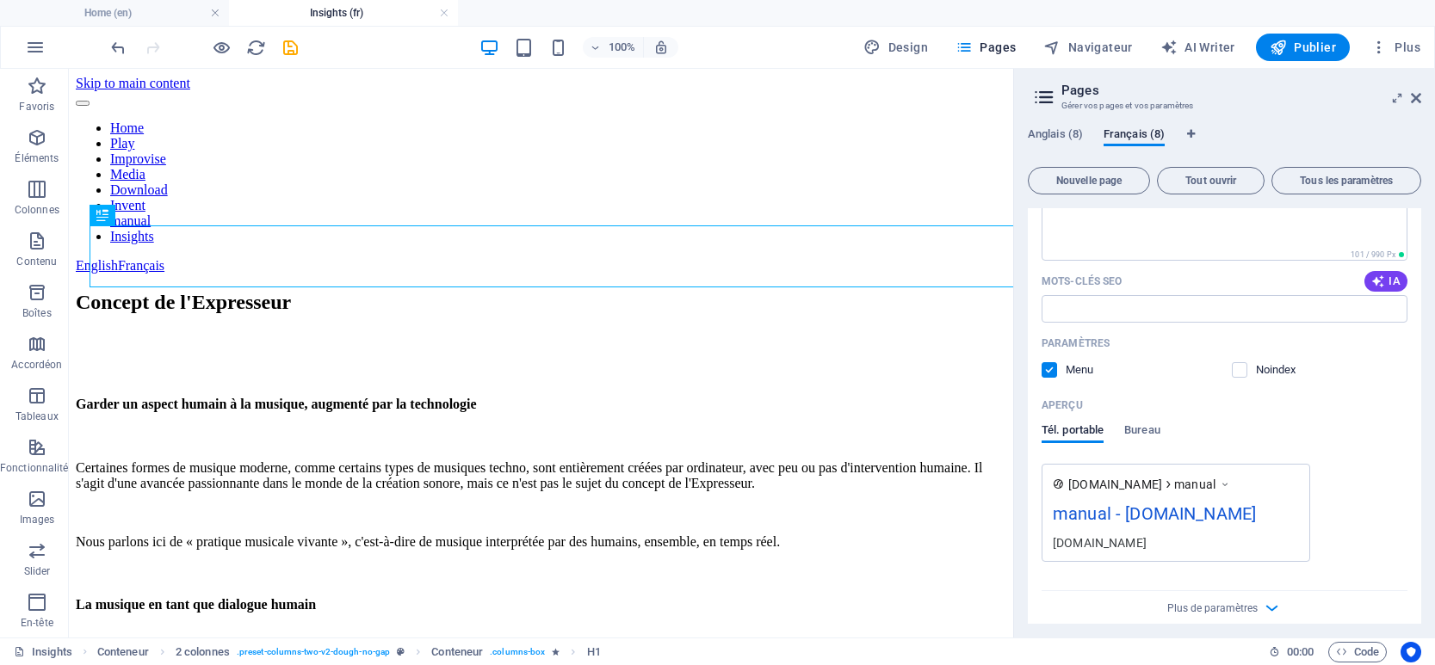
scroll to position [0, 0]
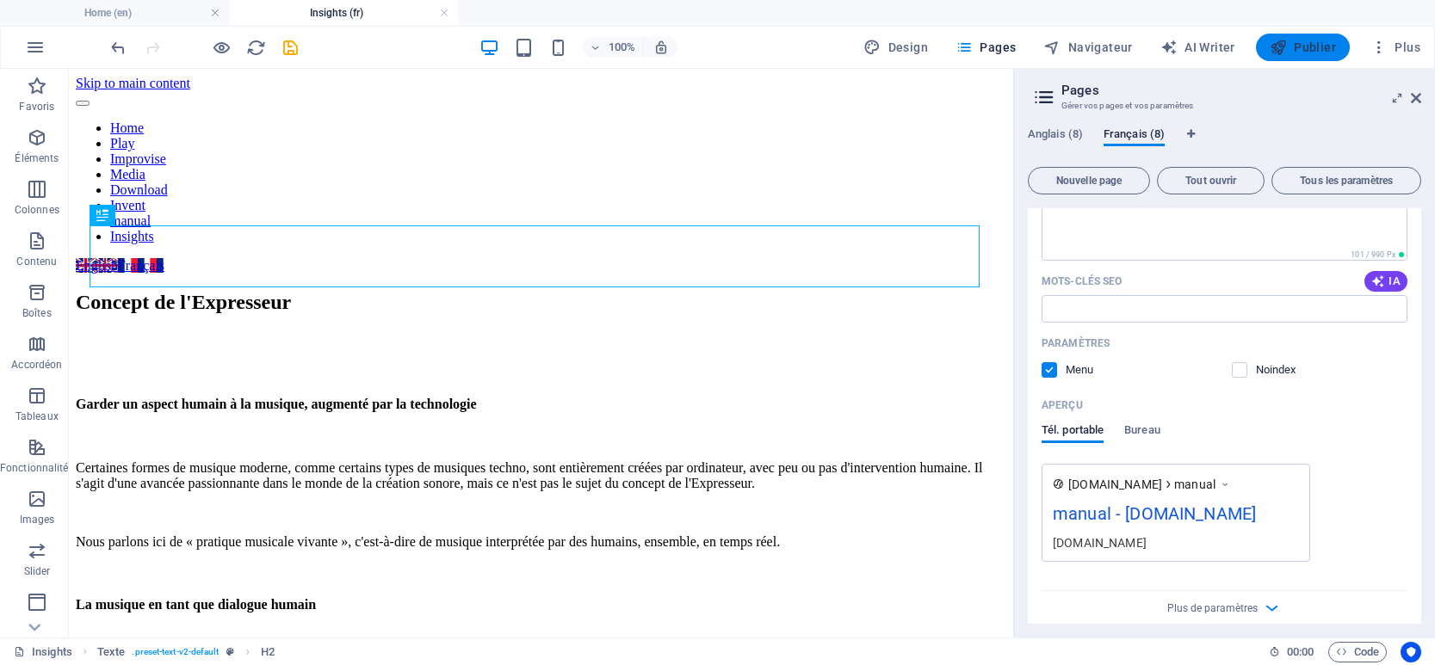
click at [1287, 40] on icon "button" at bounding box center [1278, 47] width 17 height 17
